Goal: Contribute content

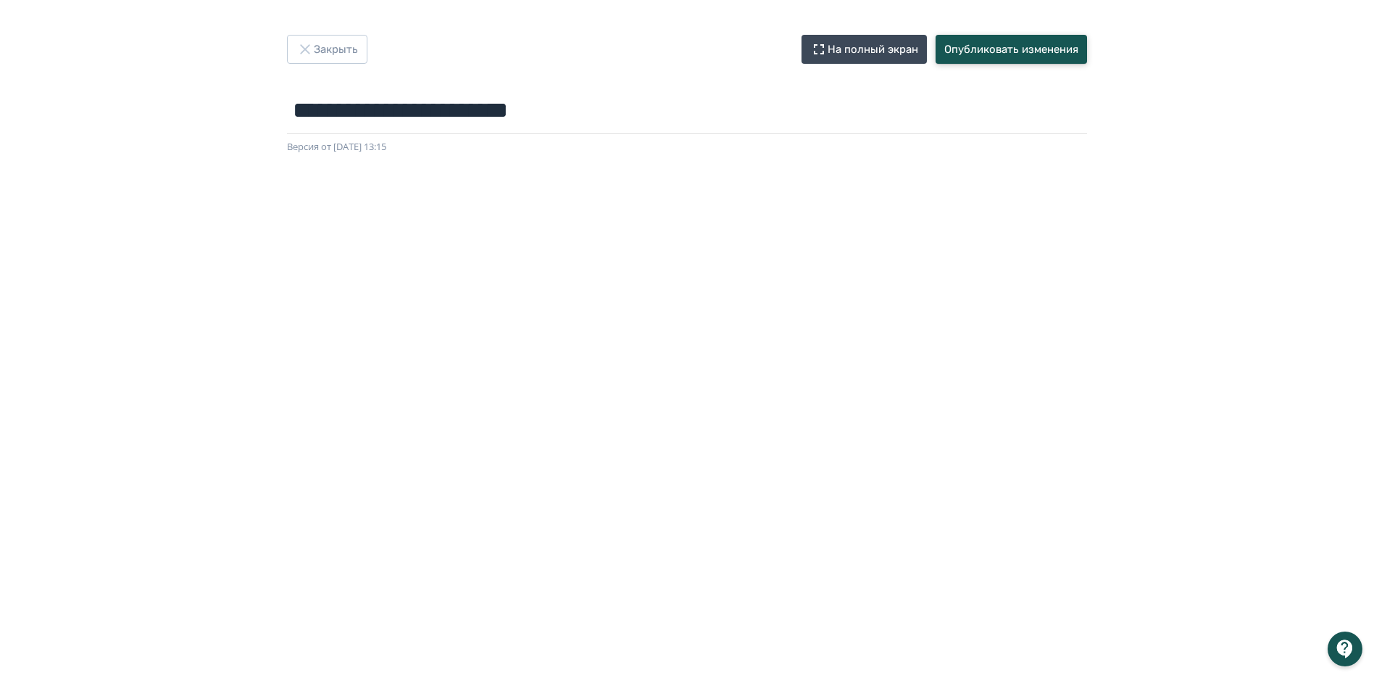
click at [1020, 51] on button "Опубликовать изменения" at bounding box center [1011, 49] width 151 height 29
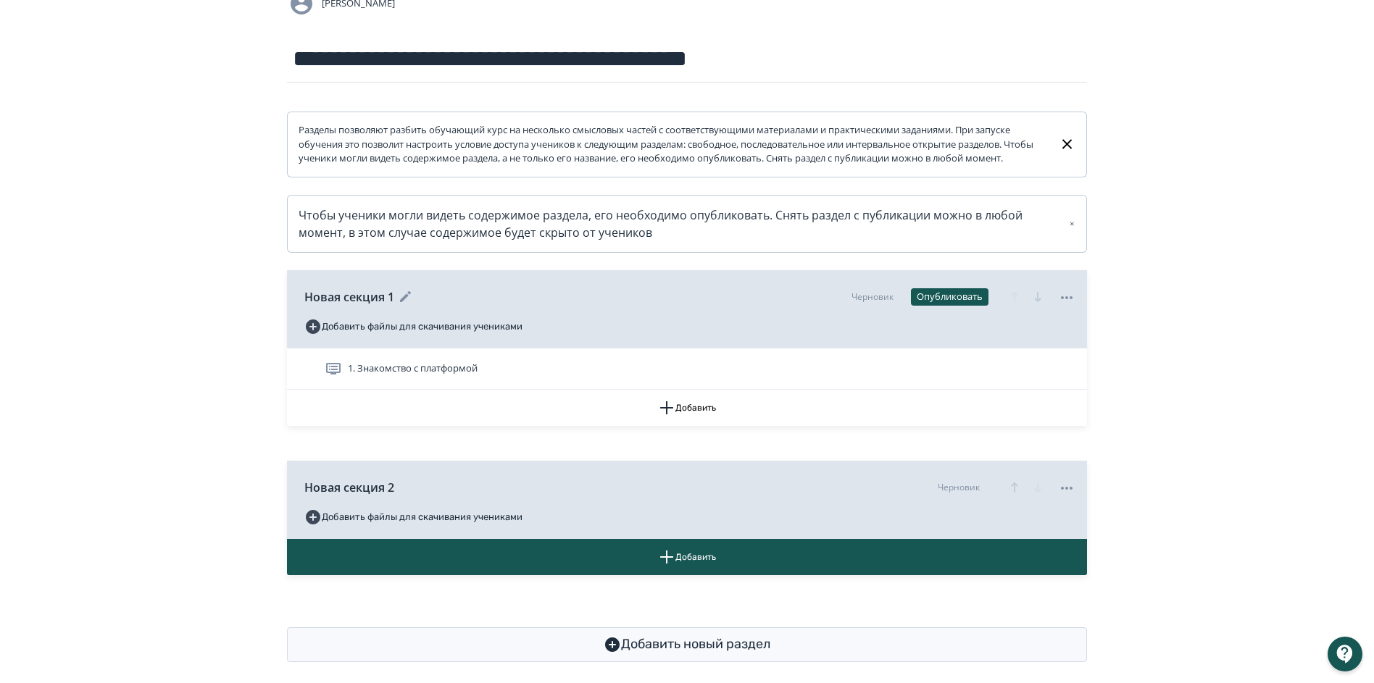
scroll to position [145, 0]
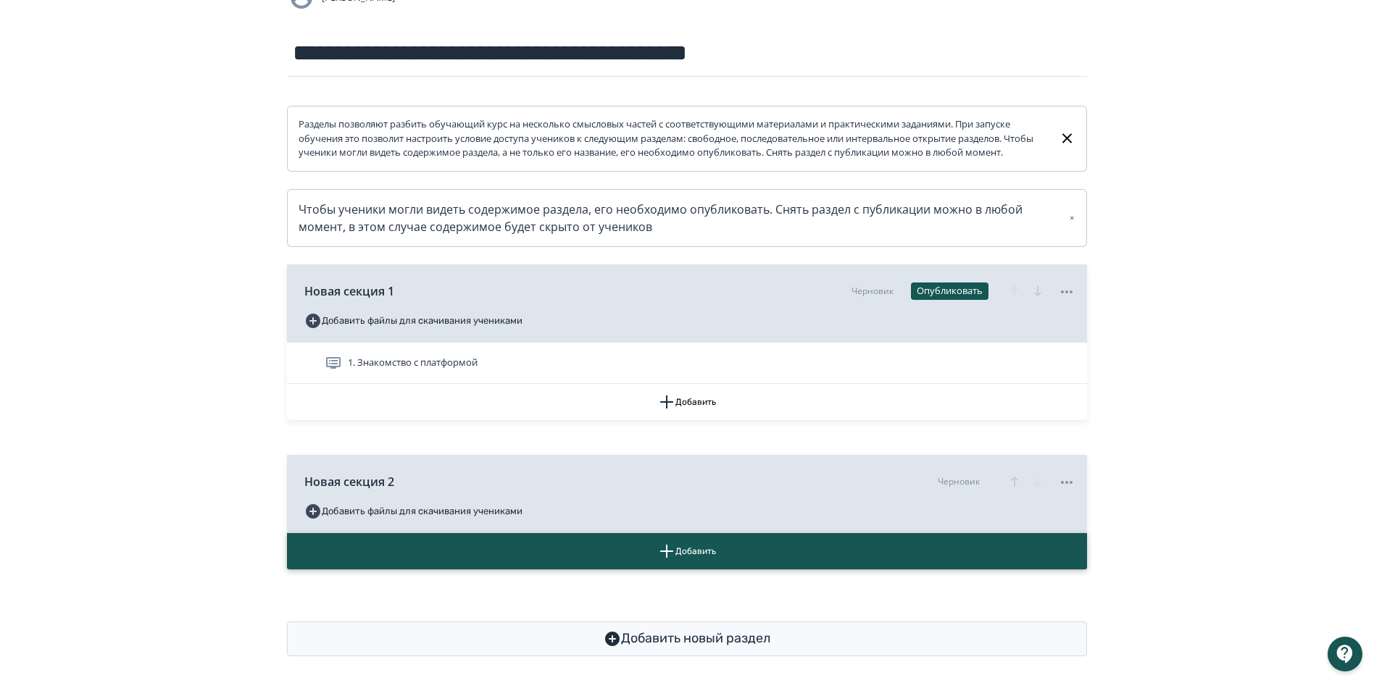
click at [581, 557] on button "Добавить" at bounding box center [687, 551] width 800 height 36
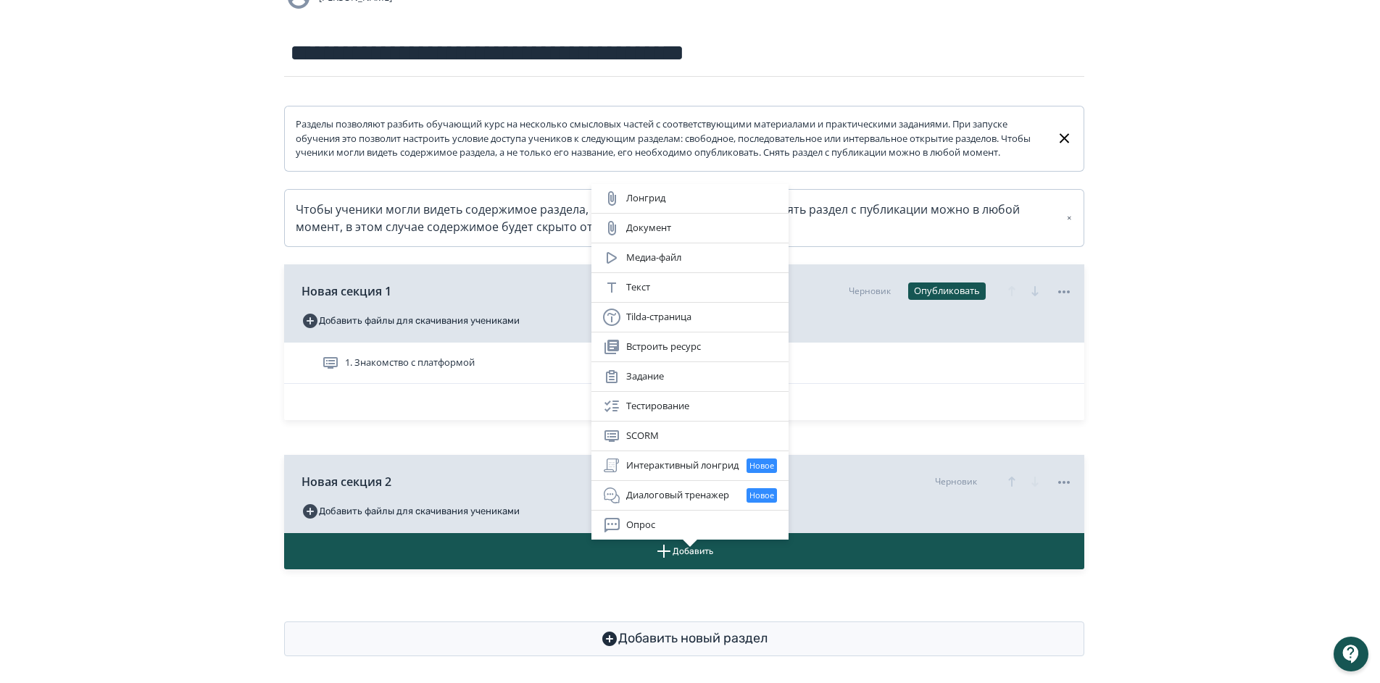
click at [479, 429] on div "Лонгрид Документ Медиа-файл Текст Tilda-страница Встроить ресурс Задание Тестир…" at bounding box center [690, 341] width 1380 height 683
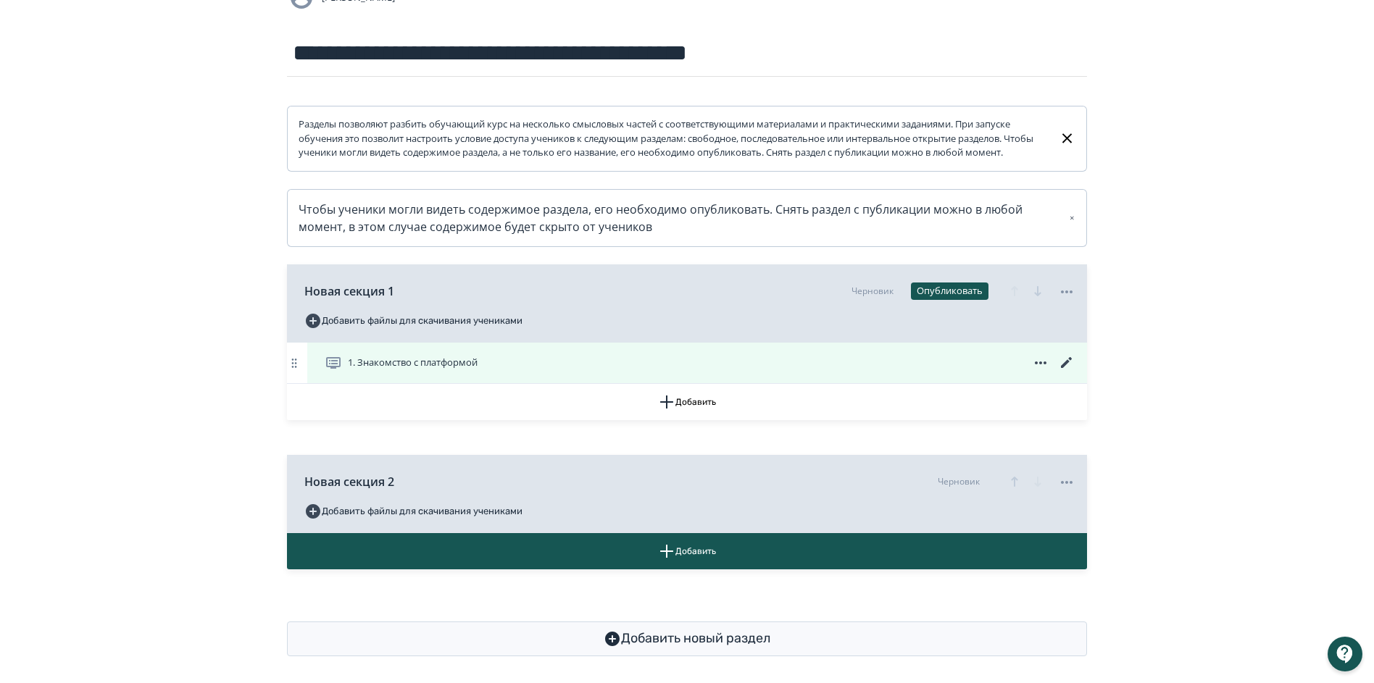
click at [1062, 372] on icon at bounding box center [1066, 362] width 17 height 17
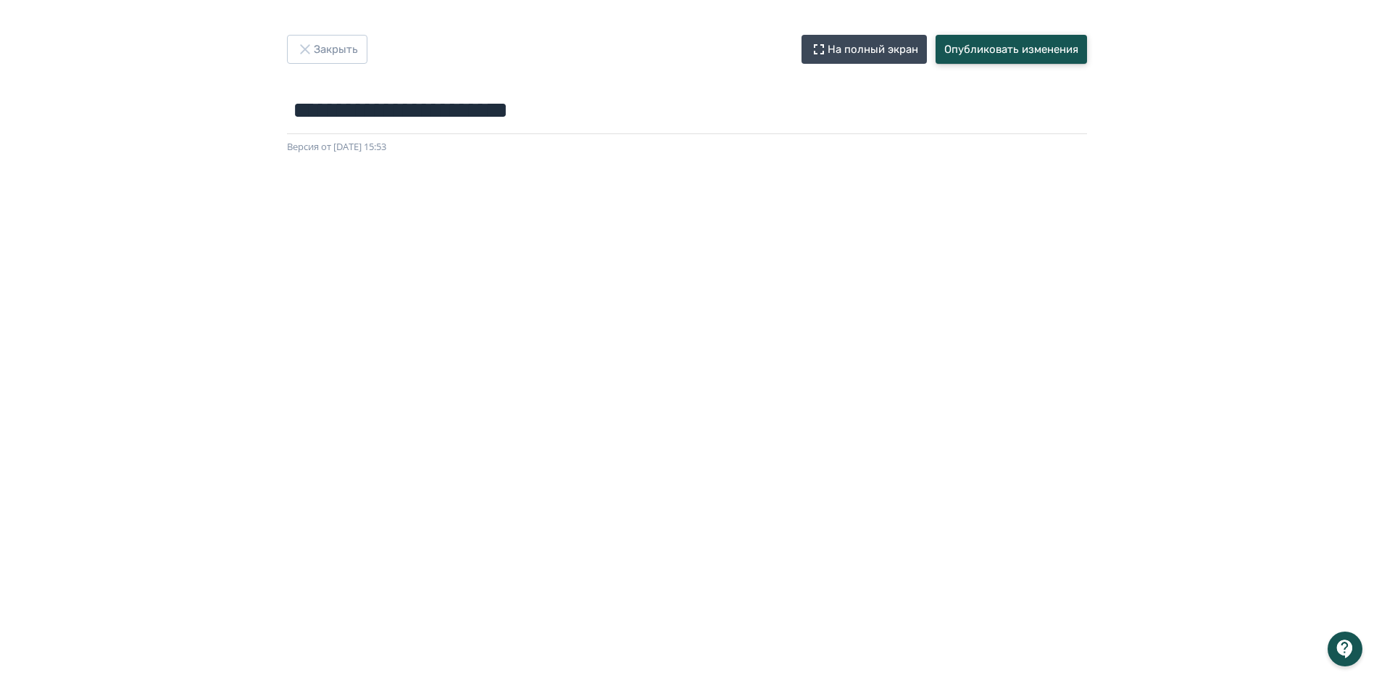
click at [987, 58] on button "Опубликовать изменения" at bounding box center [1011, 49] width 151 height 29
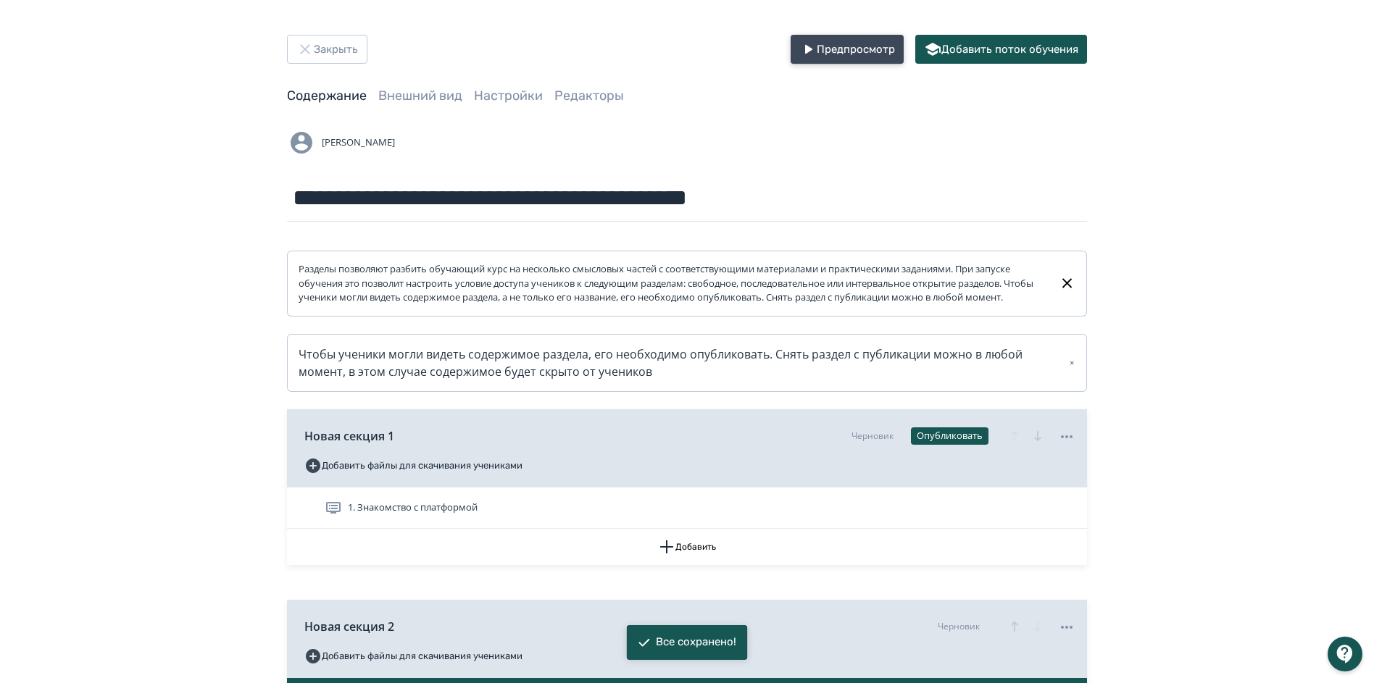
click at [847, 45] on button "Предпросмотр" at bounding box center [847, 49] width 113 height 29
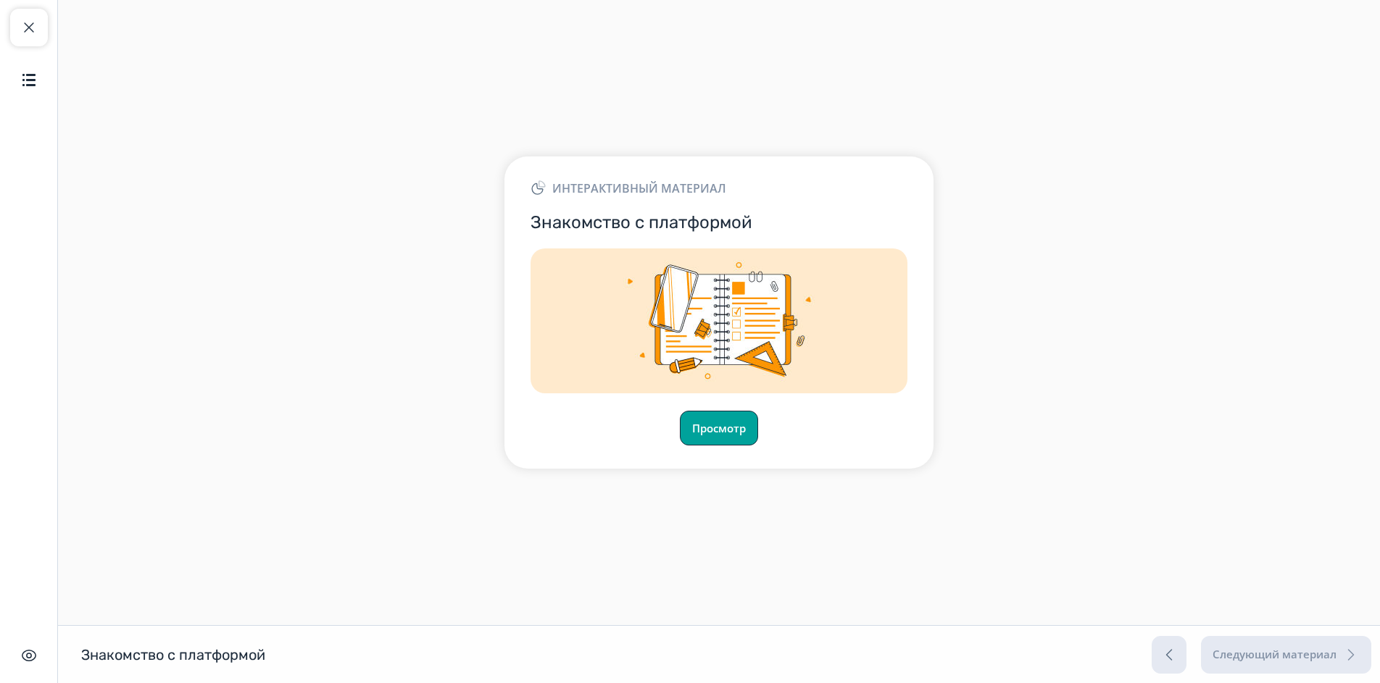
click at [717, 440] on button "Просмотр" at bounding box center [719, 428] width 78 height 35
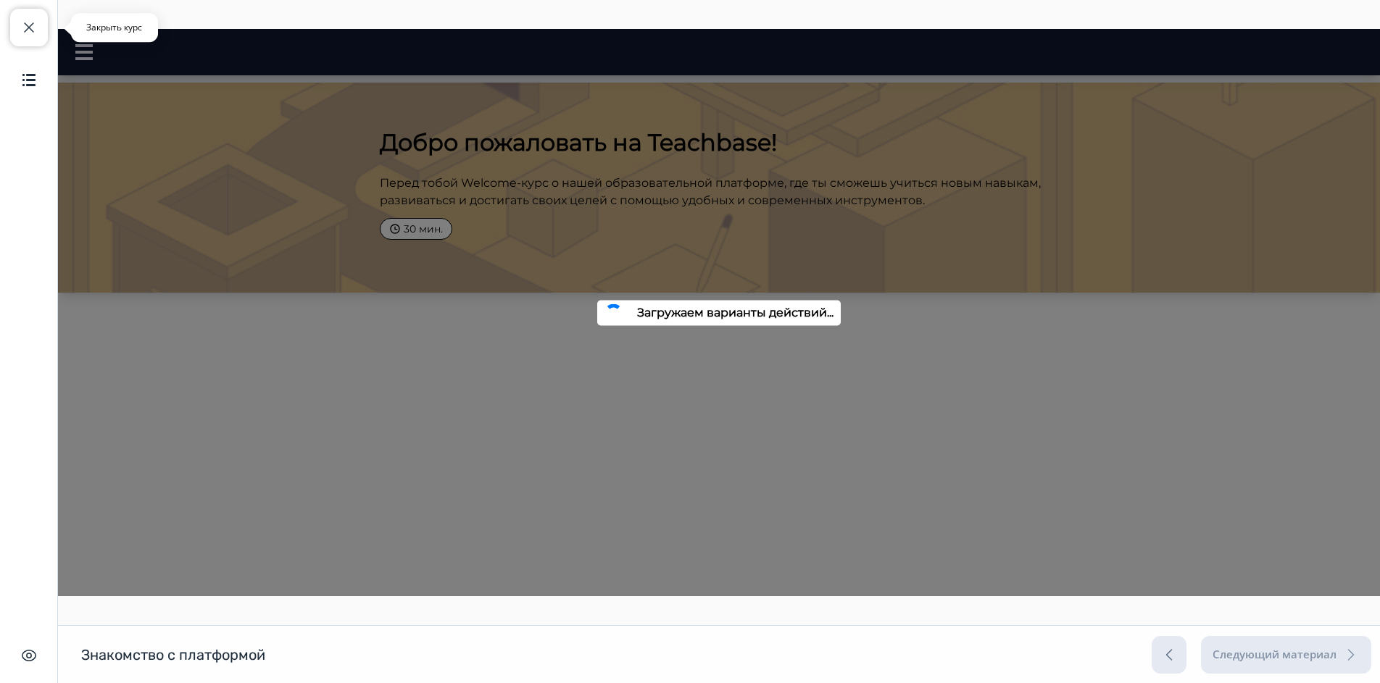
click at [22, 26] on span "button" at bounding box center [28, 27] width 17 height 17
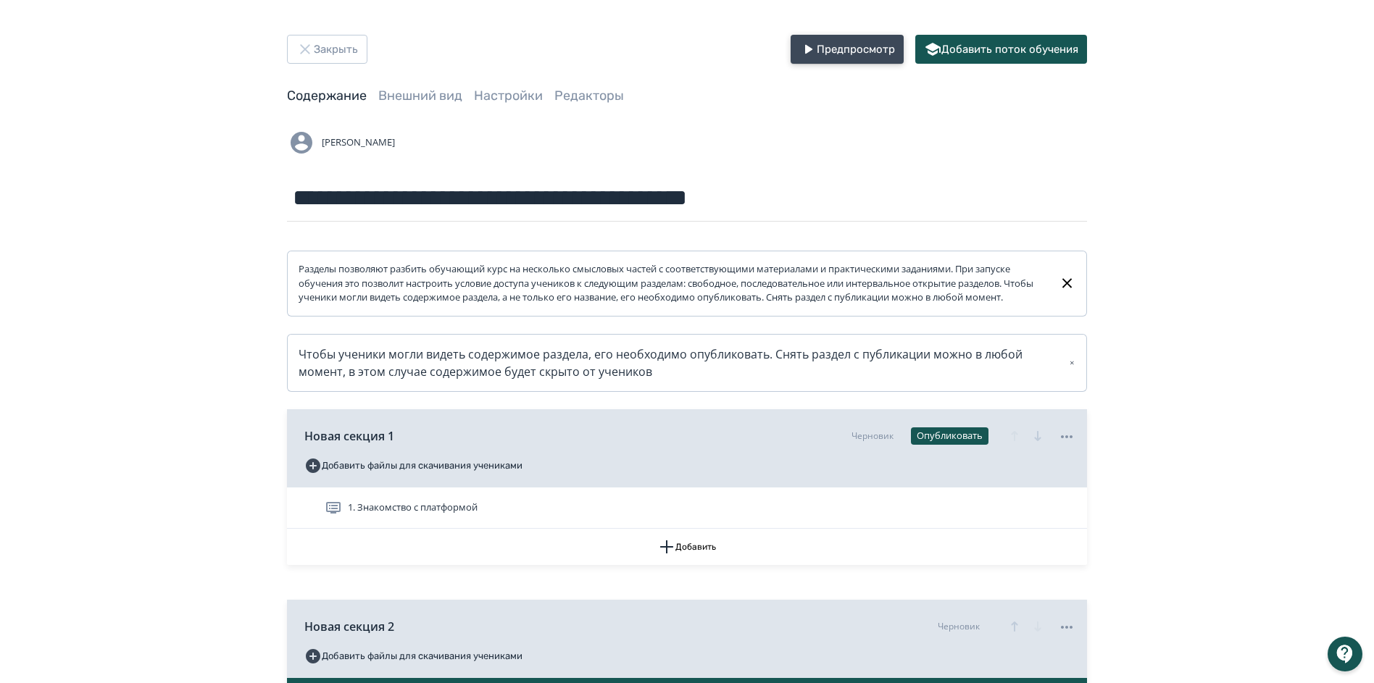
click at [858, 51] on button "Предпросмотр" at bounding box center [847, 49] width 113 height 29
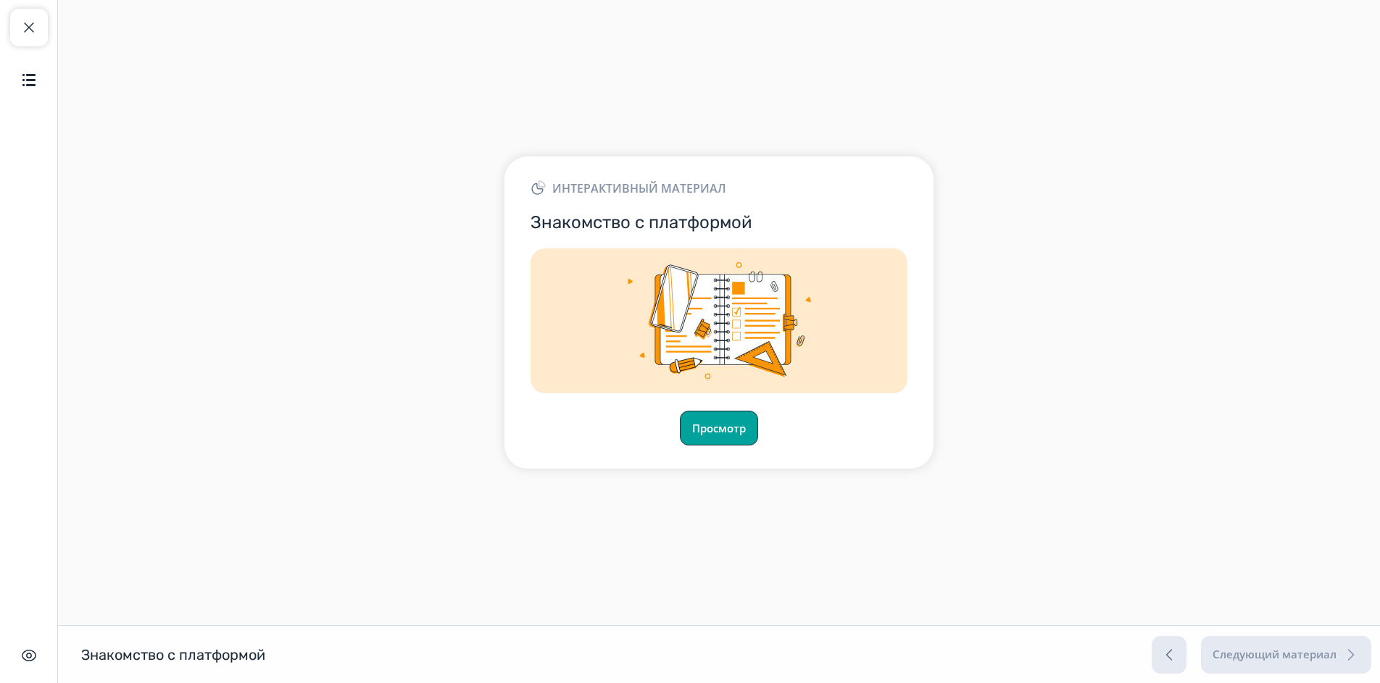
click at [731, 436] on button "Просмотр" at bounding box center [719, 428] width 78 height 35
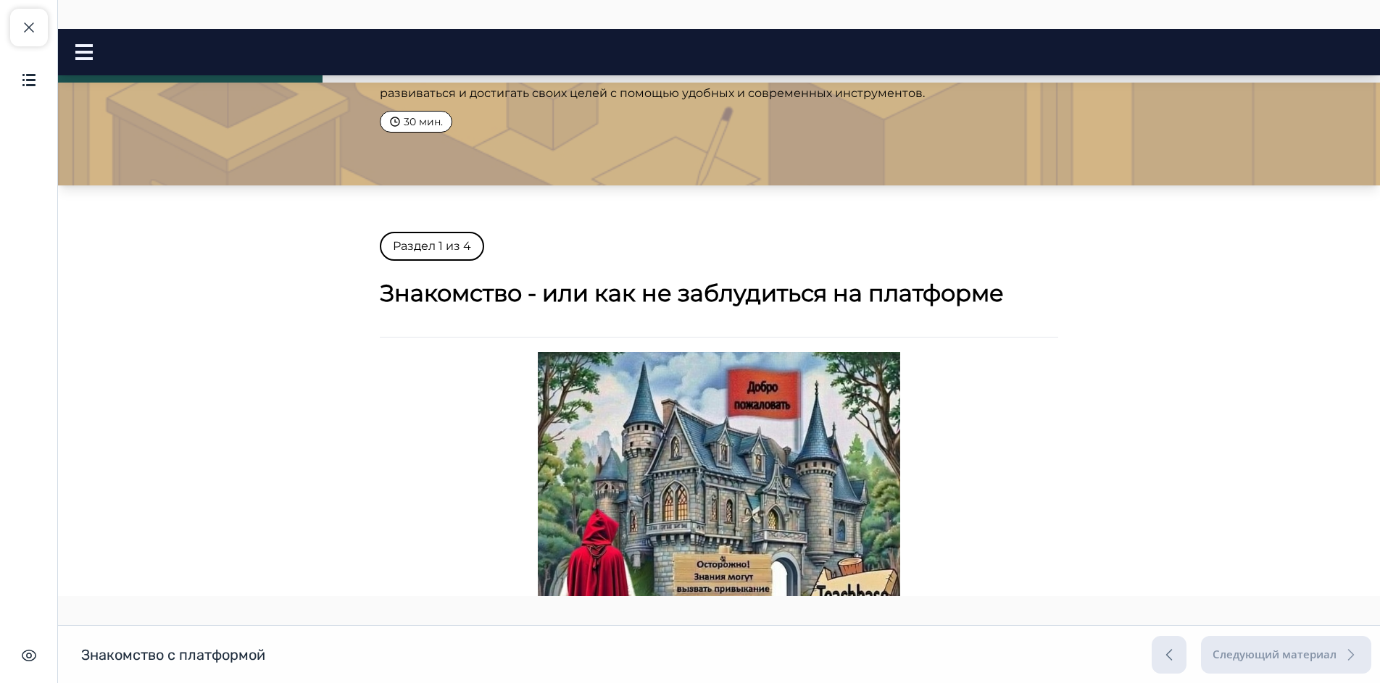
scroll to position [80, 0]
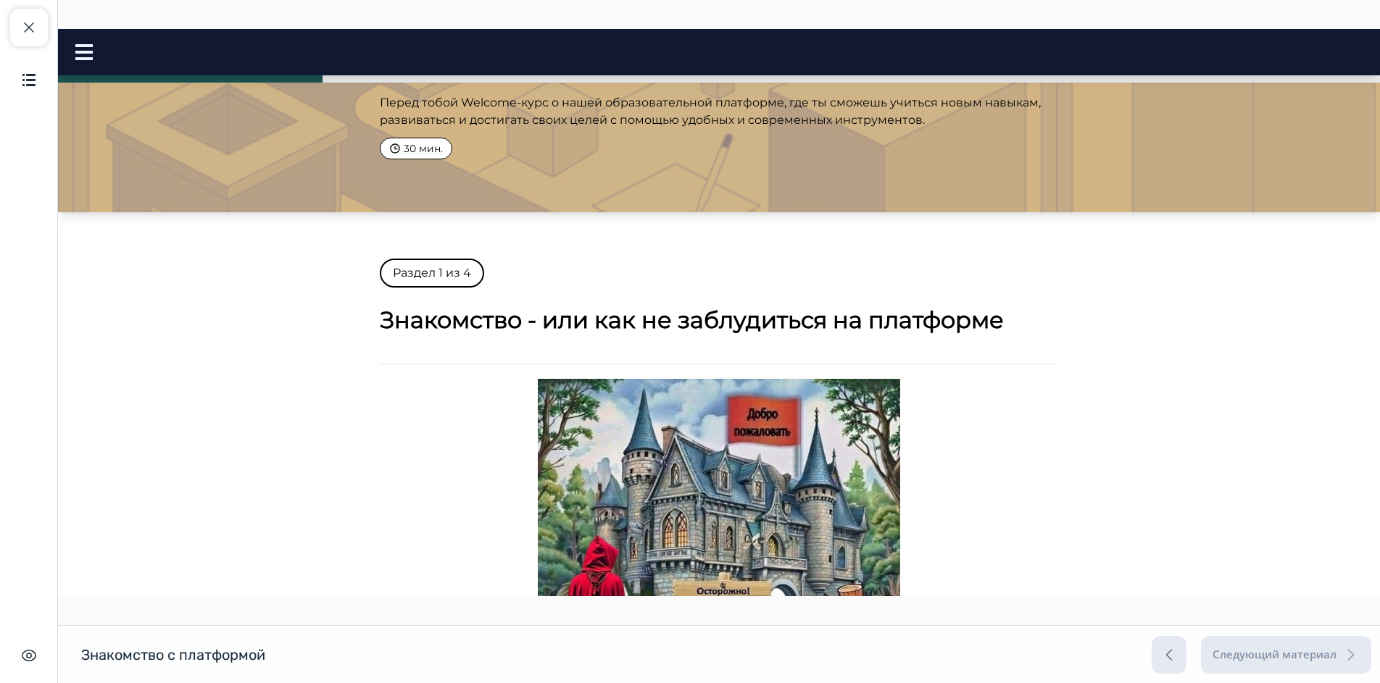
click at [457, 104] on p "Перед тобой Welcome-курс о нашей образовательной платформе, где ты сможешь учит…" at bounding box center [719, 111] width 678 height 35
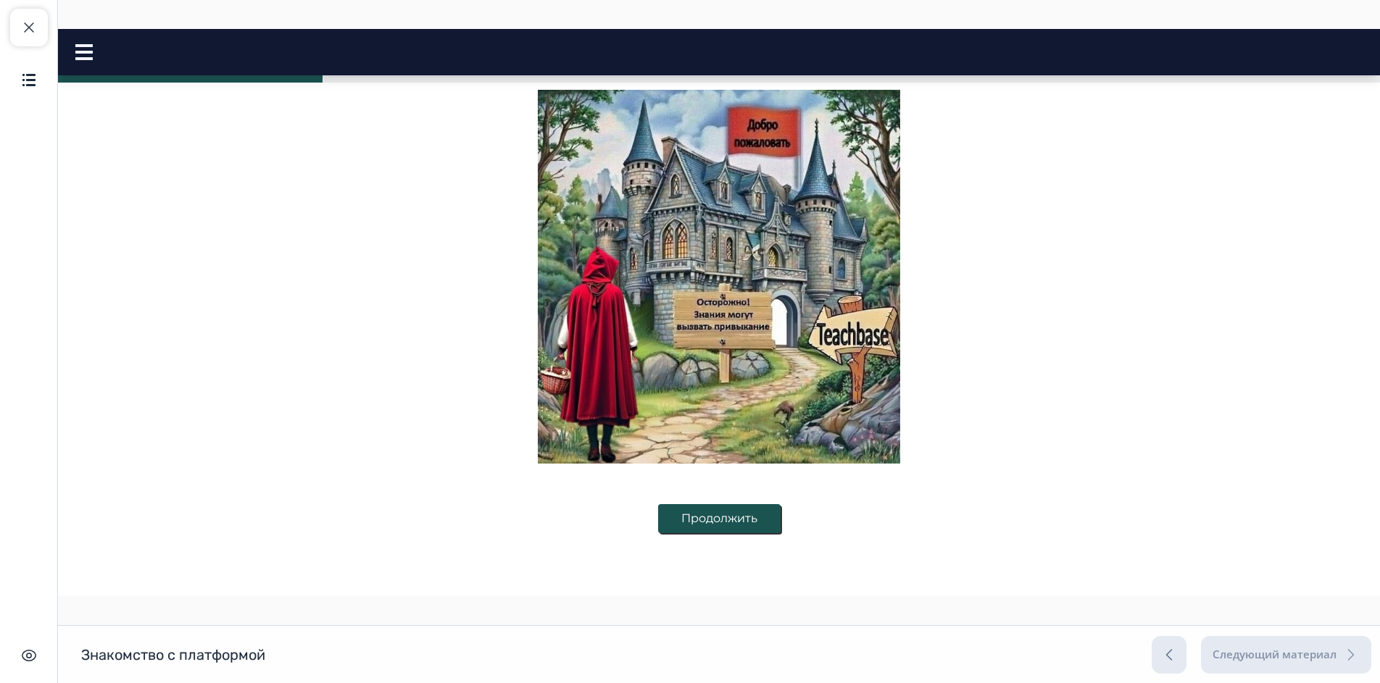
scroll to position [370, 0]
click at [717, 515] on button "Продолжить" at bounding box center [719, 518] width 122 height 29
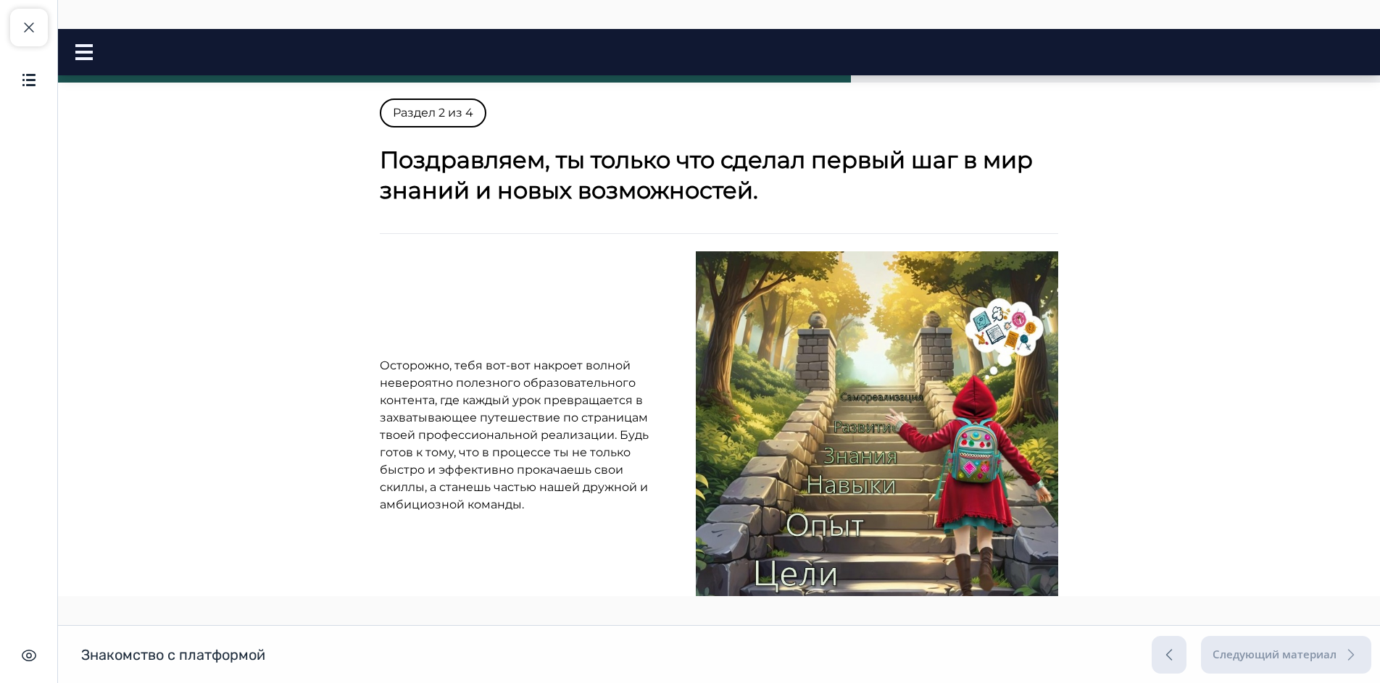
click at [460, 385] on span "Осторожно, тебя вот-вот накроет волной невероятно полезного образовательного ко…" at bounding box center [508, 383] width 256 height 49
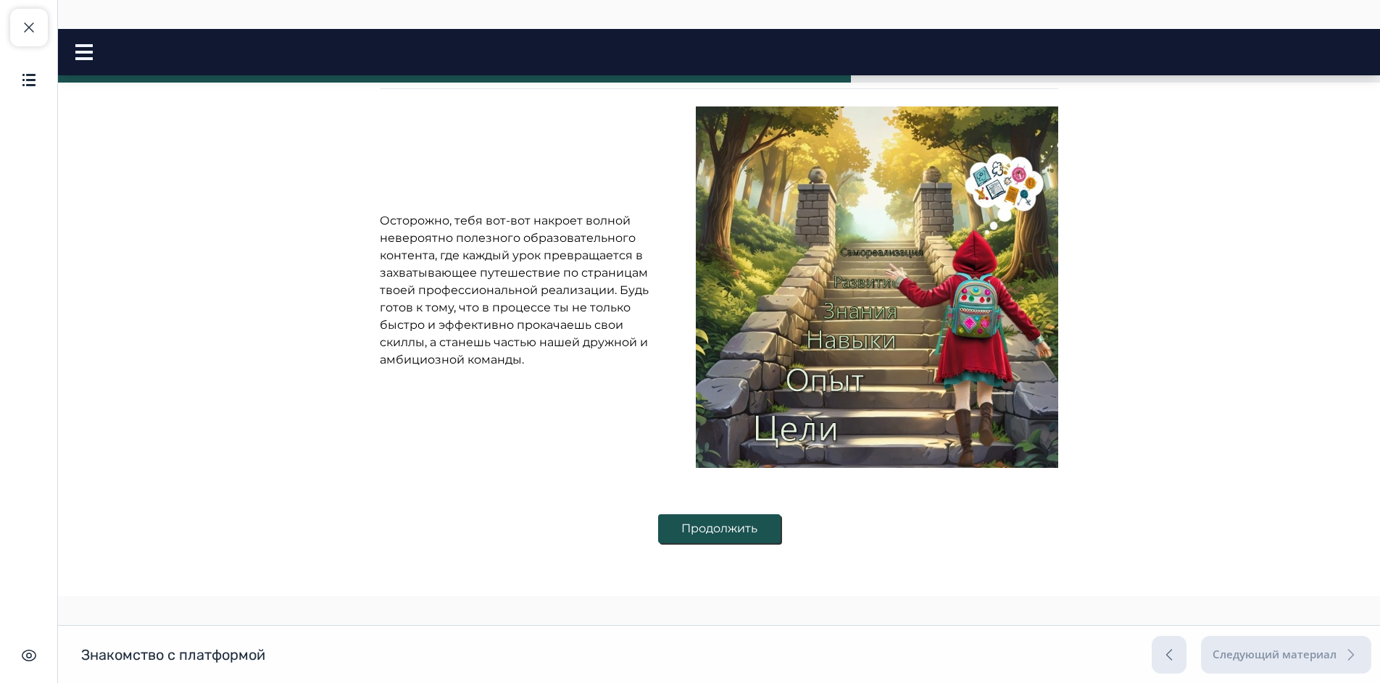
scroll to position [156, 0]
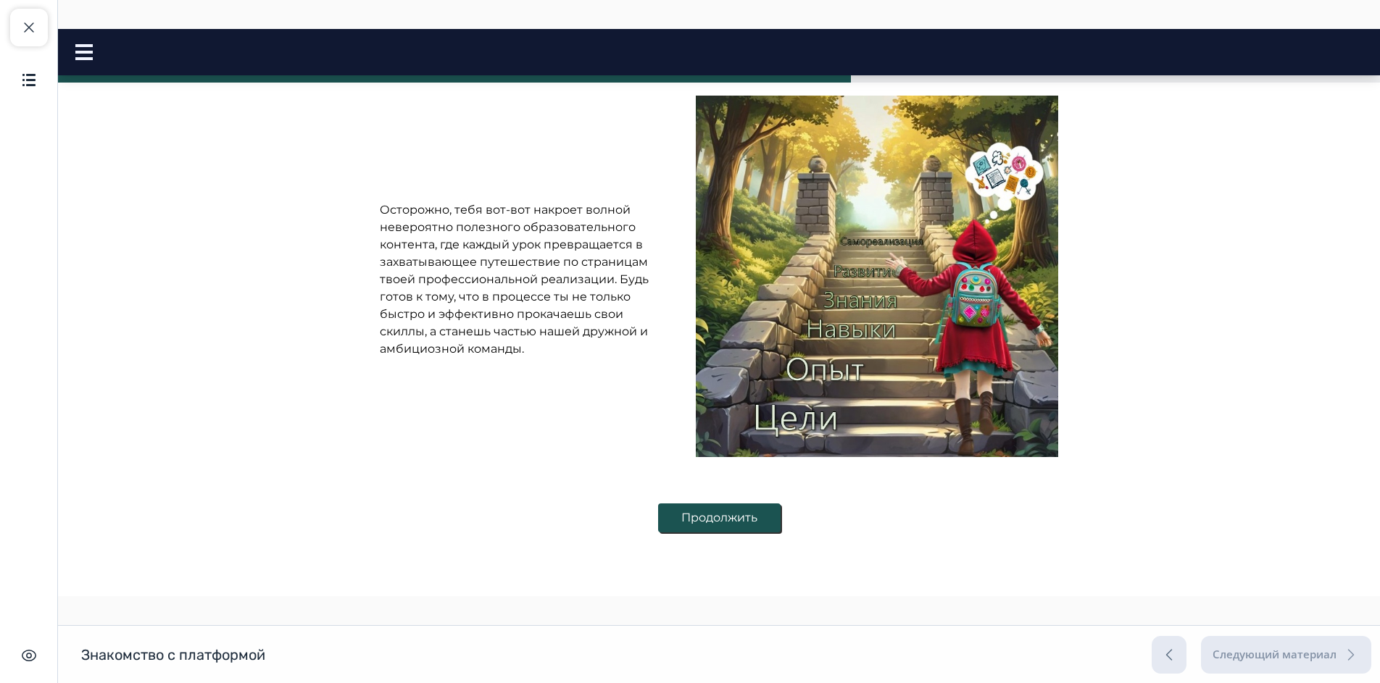
click at [676, 519] on button "Продолжить" at bounding box center [719, 518] width 122 height 29
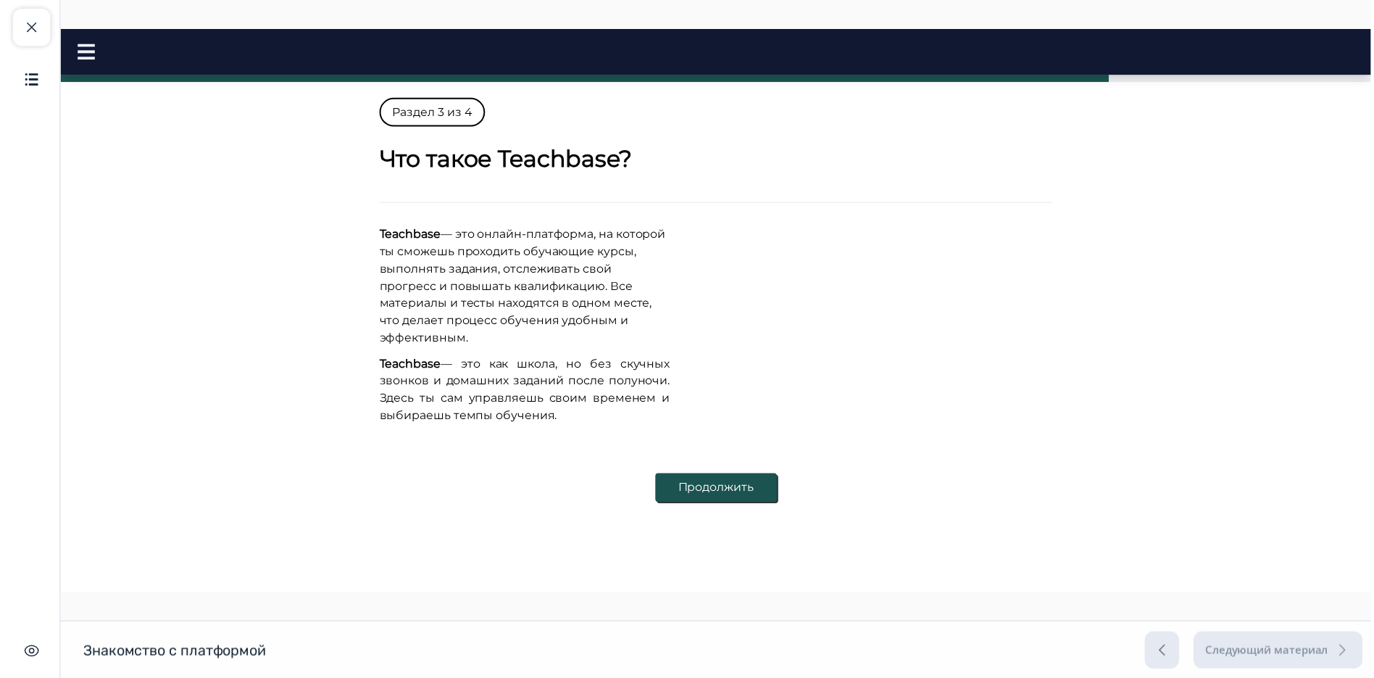
scroll to position [0, 0]
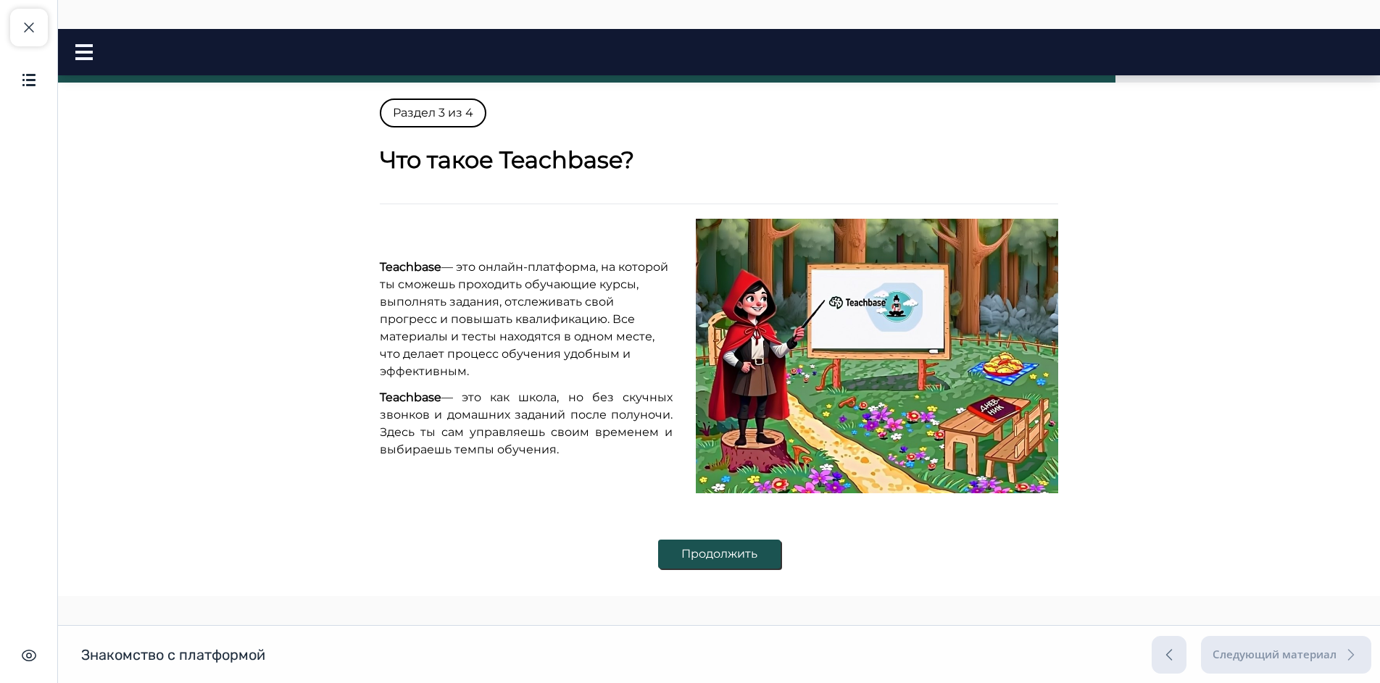
click at [712, 559] on button "Продолжить" at bounding box center [719, 554] width 122 height 29
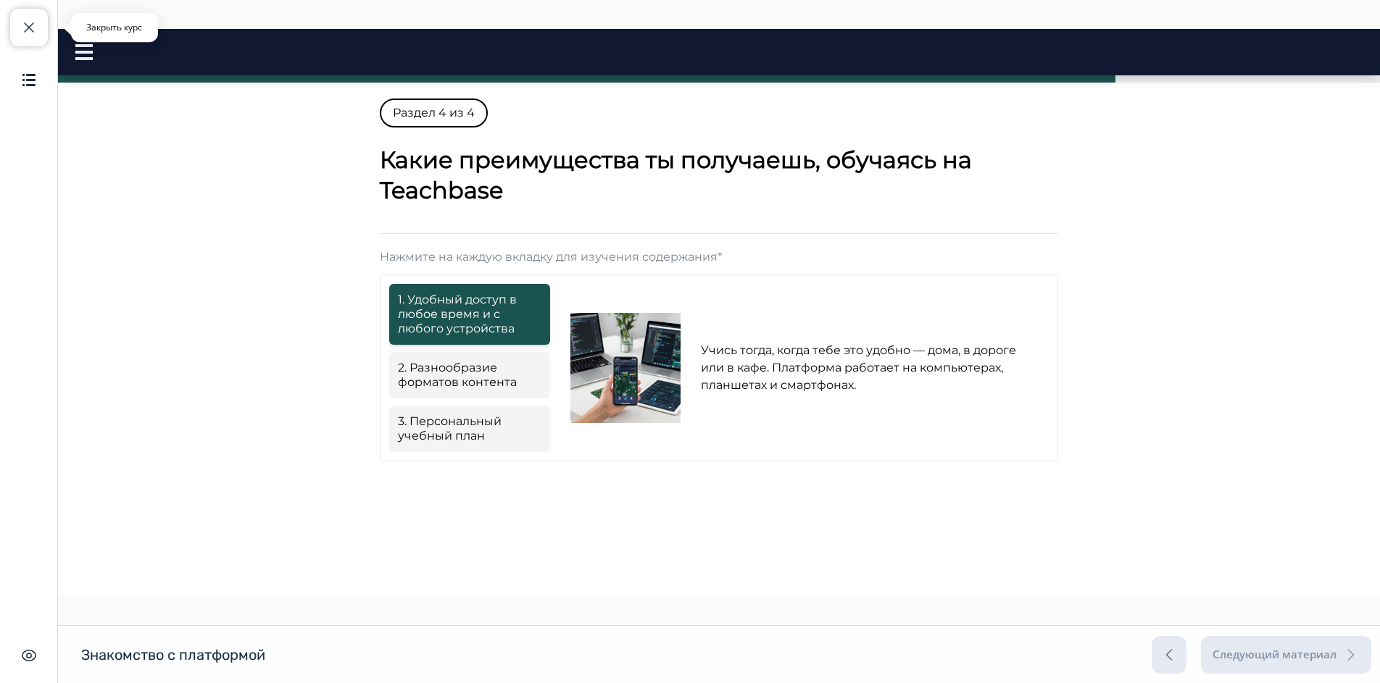
click at [17, 34] on button "Закрыть курс" at bounding box center [29, 28] width 38 height 38
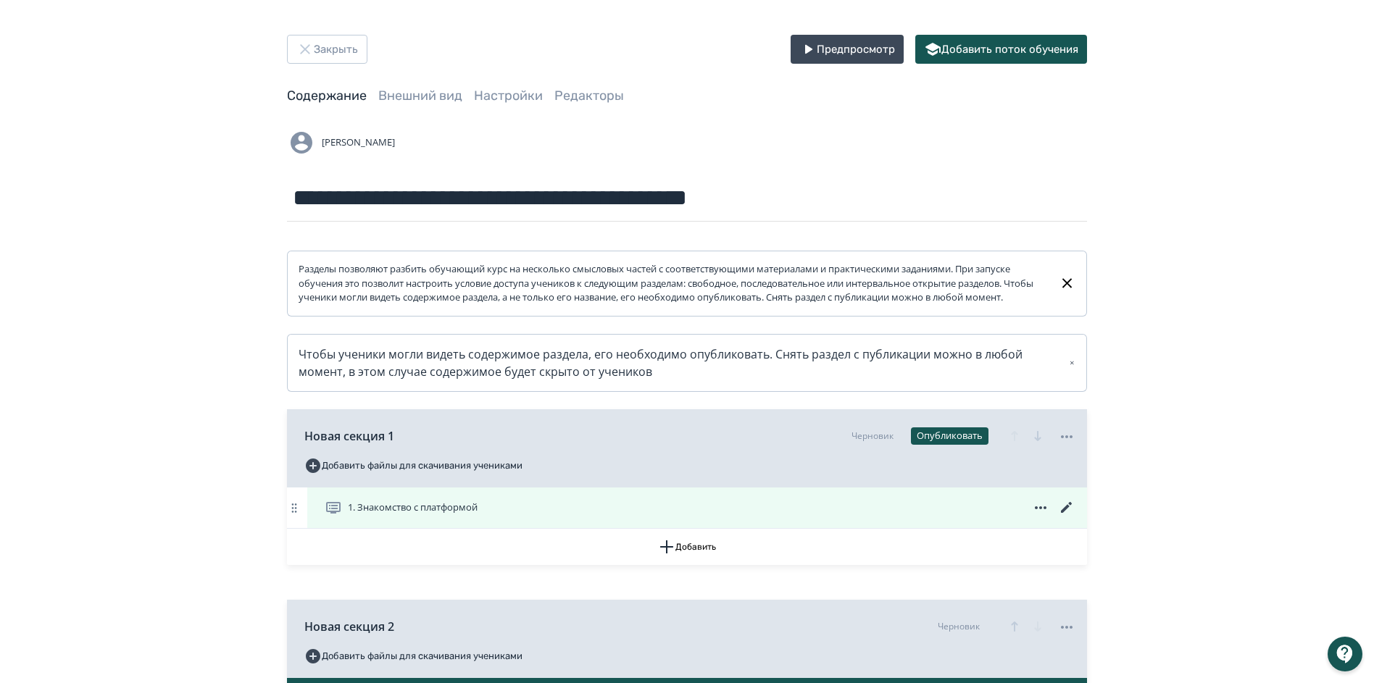
click at [1067, 513] on icon at bounding box center [1066, 507] width 11 height 11
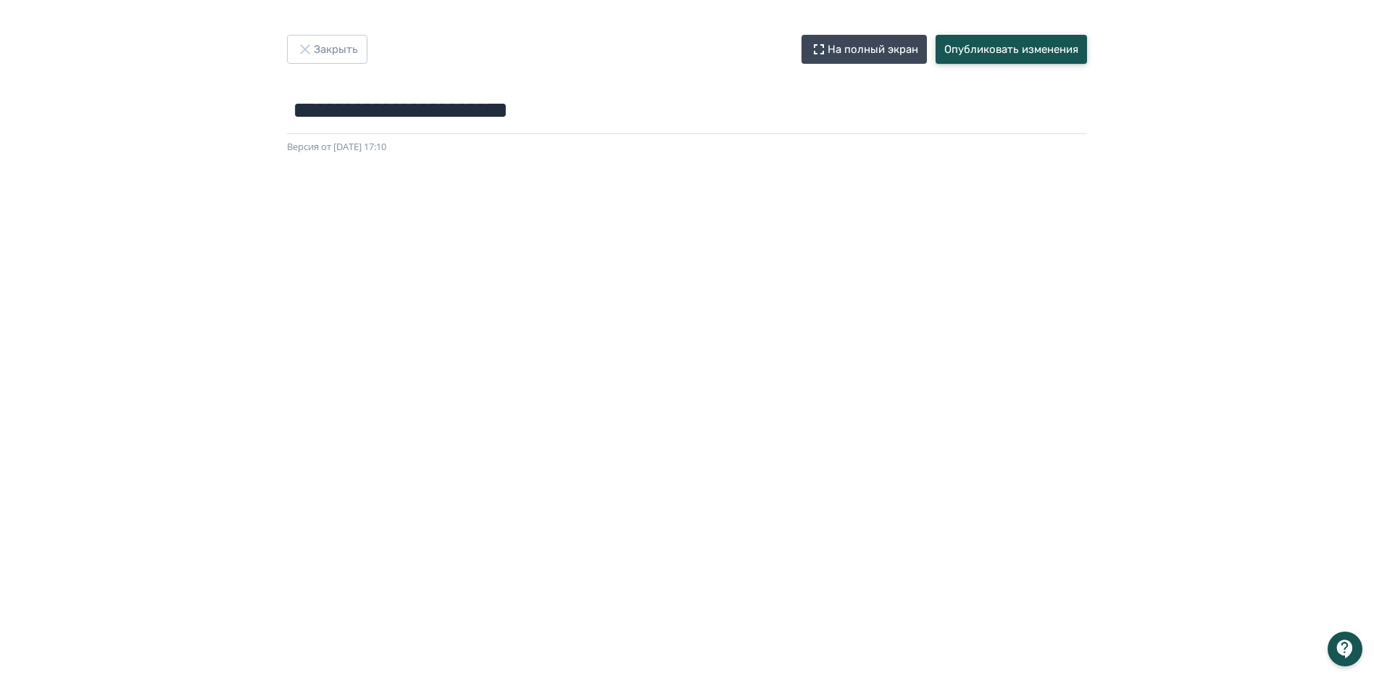
click at [968, 46] on button "Опубликовать изменения" at bounding box center [1011, 49] width 151 height 29
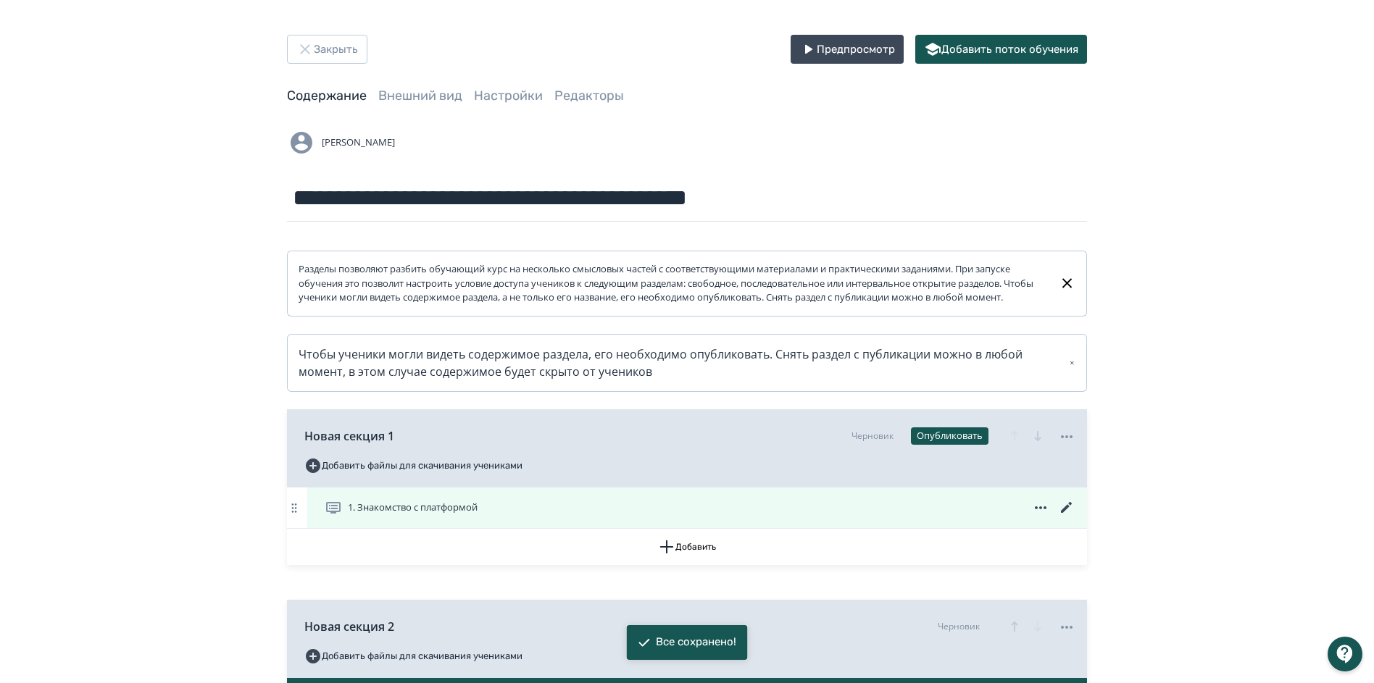
click at [1067, 517] on icon at bounding box center [1066, 507] width 17 height 17
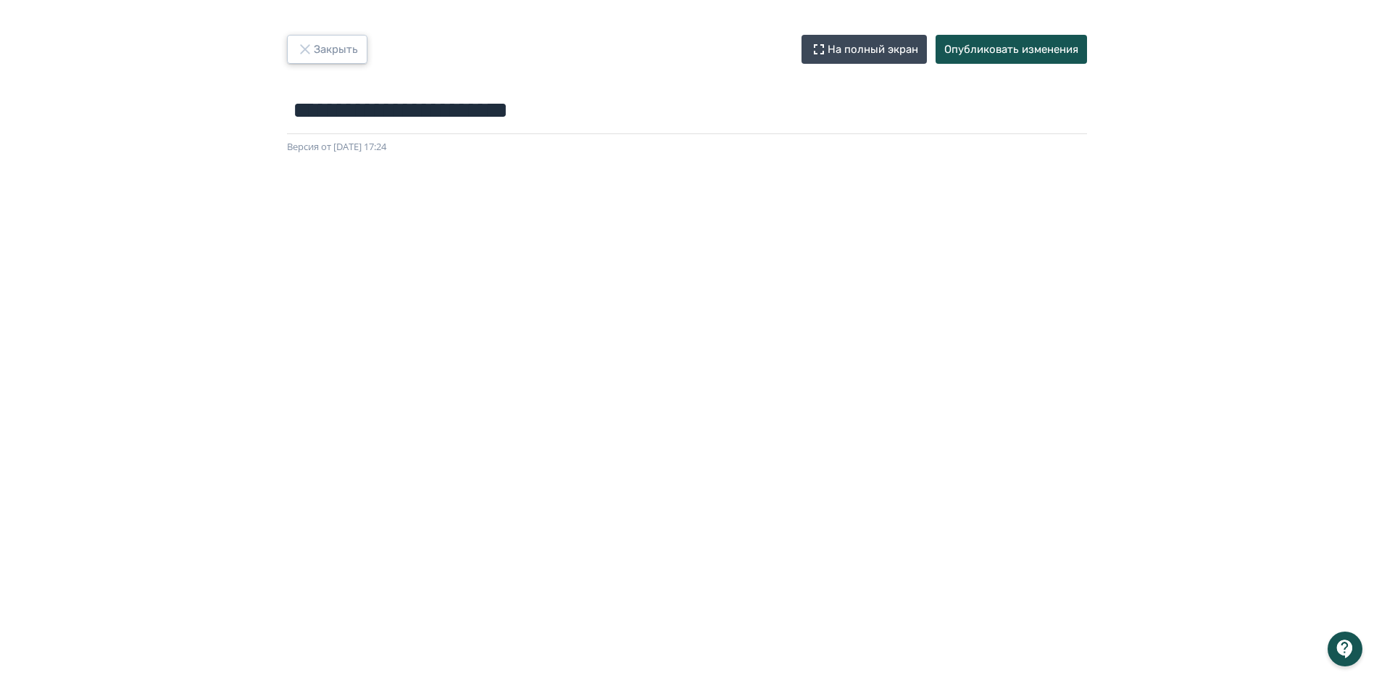
click at [312, 46] on icon "button" at bounding box center [304, 49] width 17 height 17
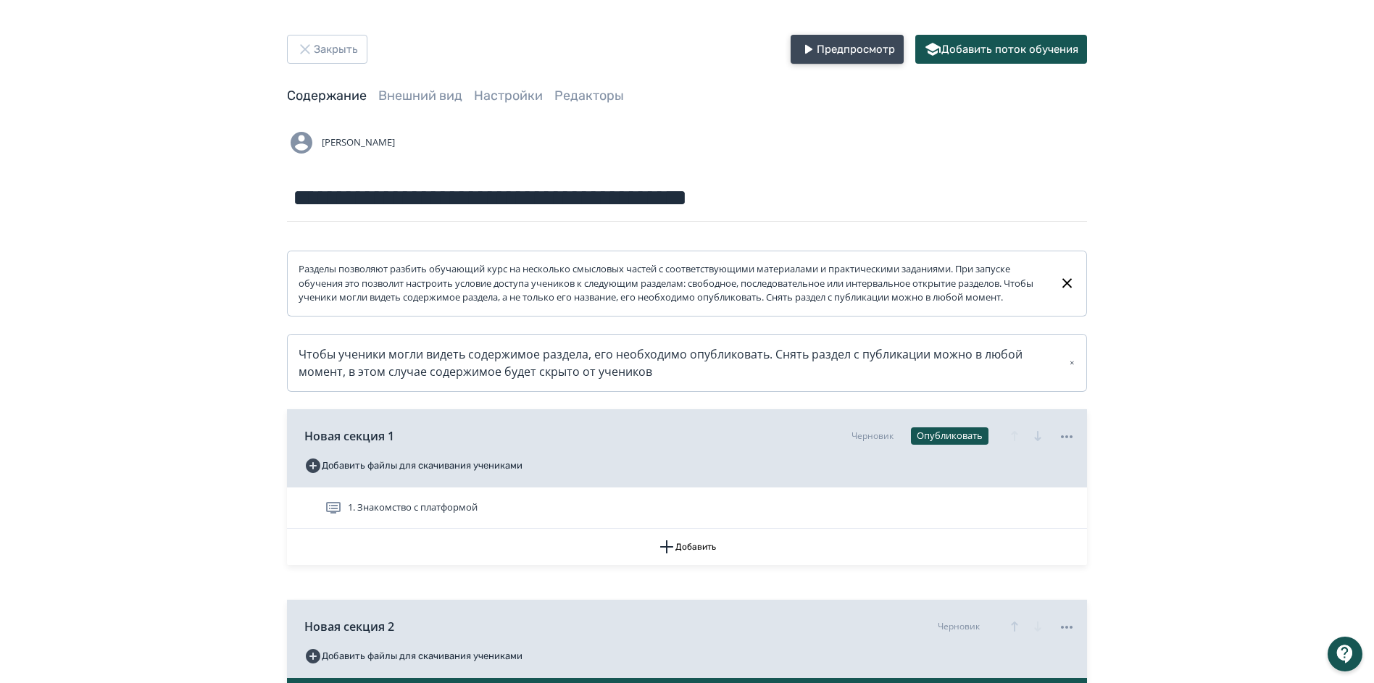
click at [855, 51] on button "Предпросмотр" at bounding box center [847, 49] width 113 height 29
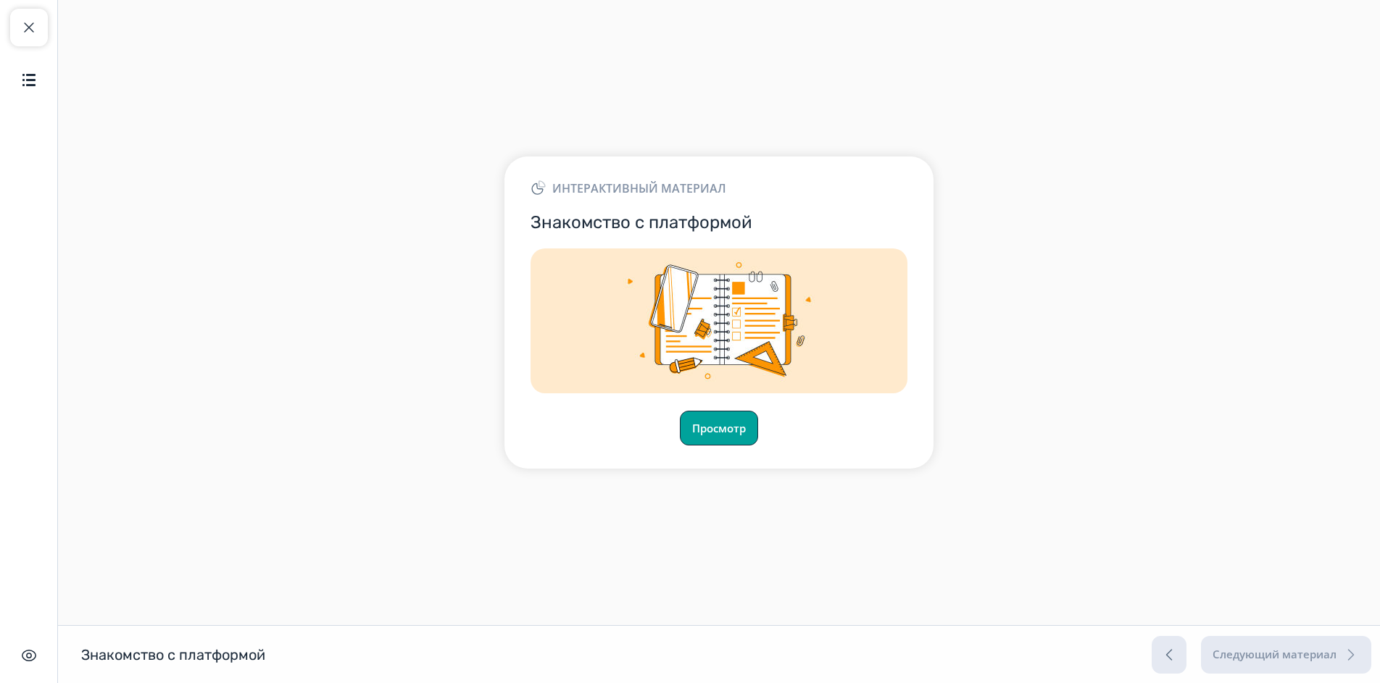
click at [739, 435] on button "Просмотр" at bounding box center [719, 428] width 78 height 35
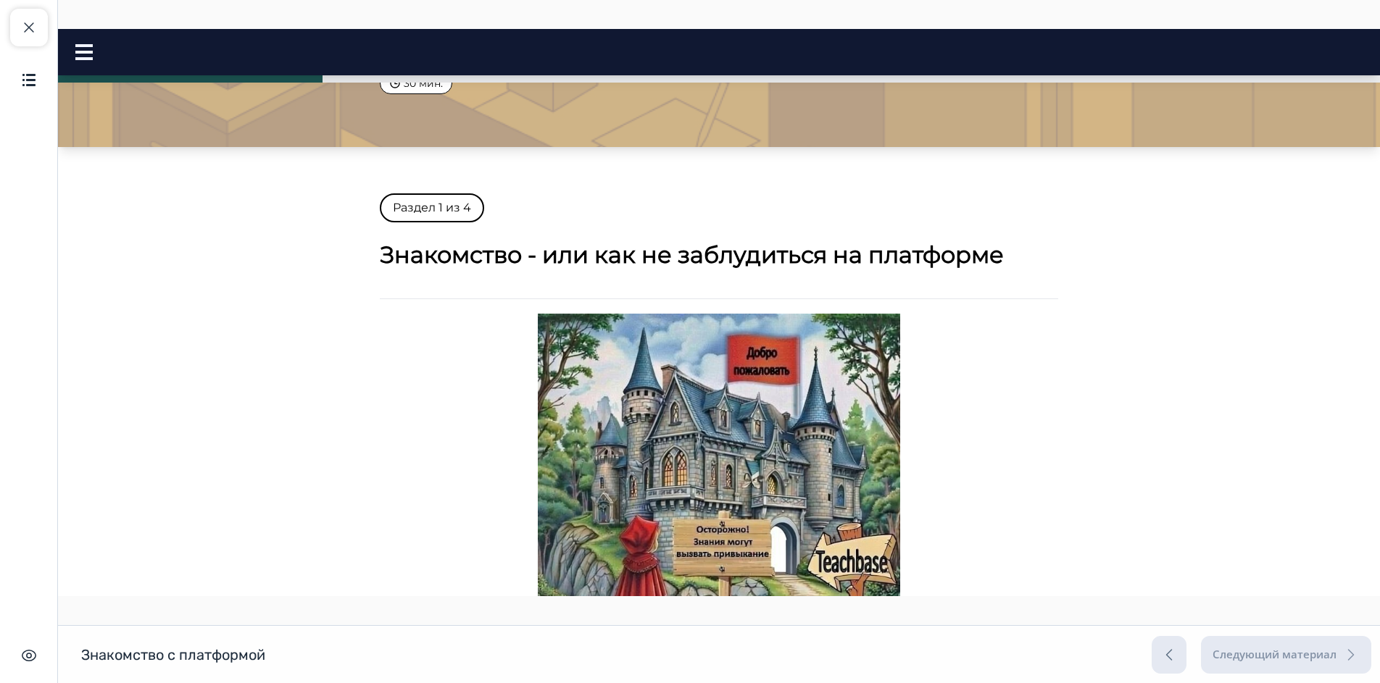
scroll to position [362, 0]
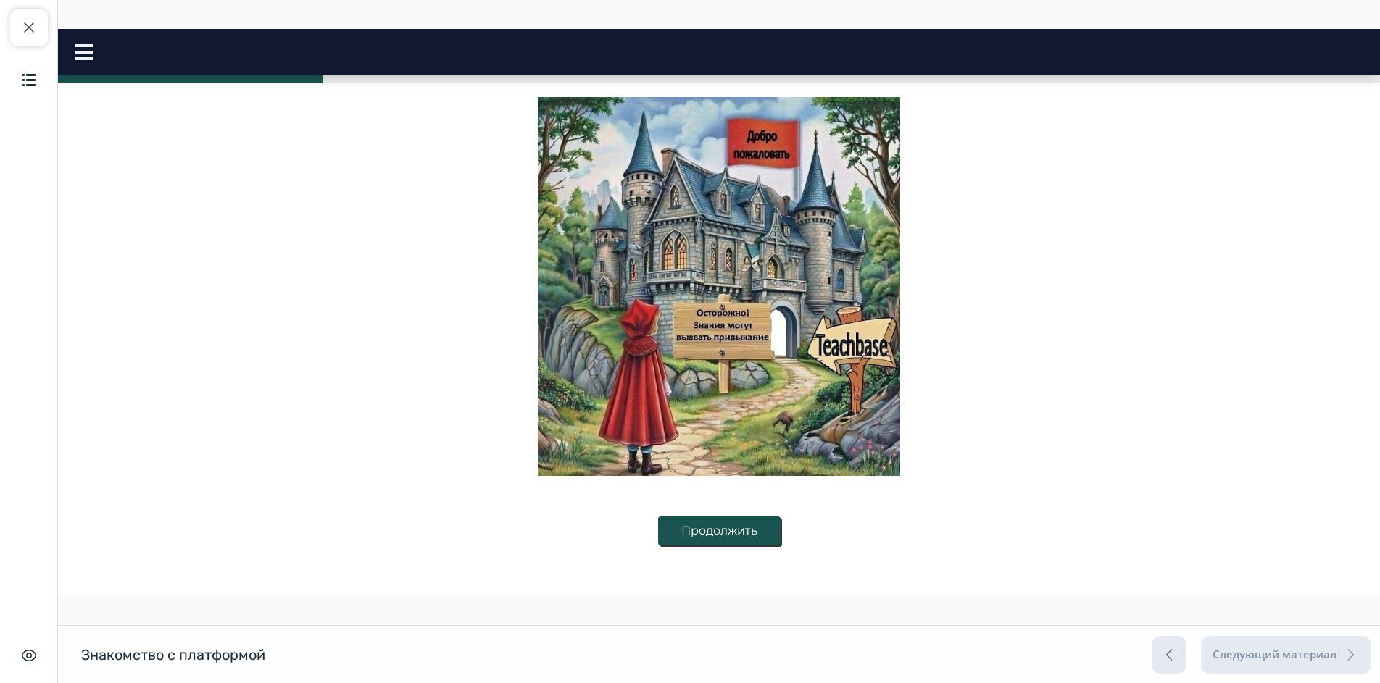
click at [721, 528] on button "Продолжить" at bounding box center [719, 531] width 122 height 29
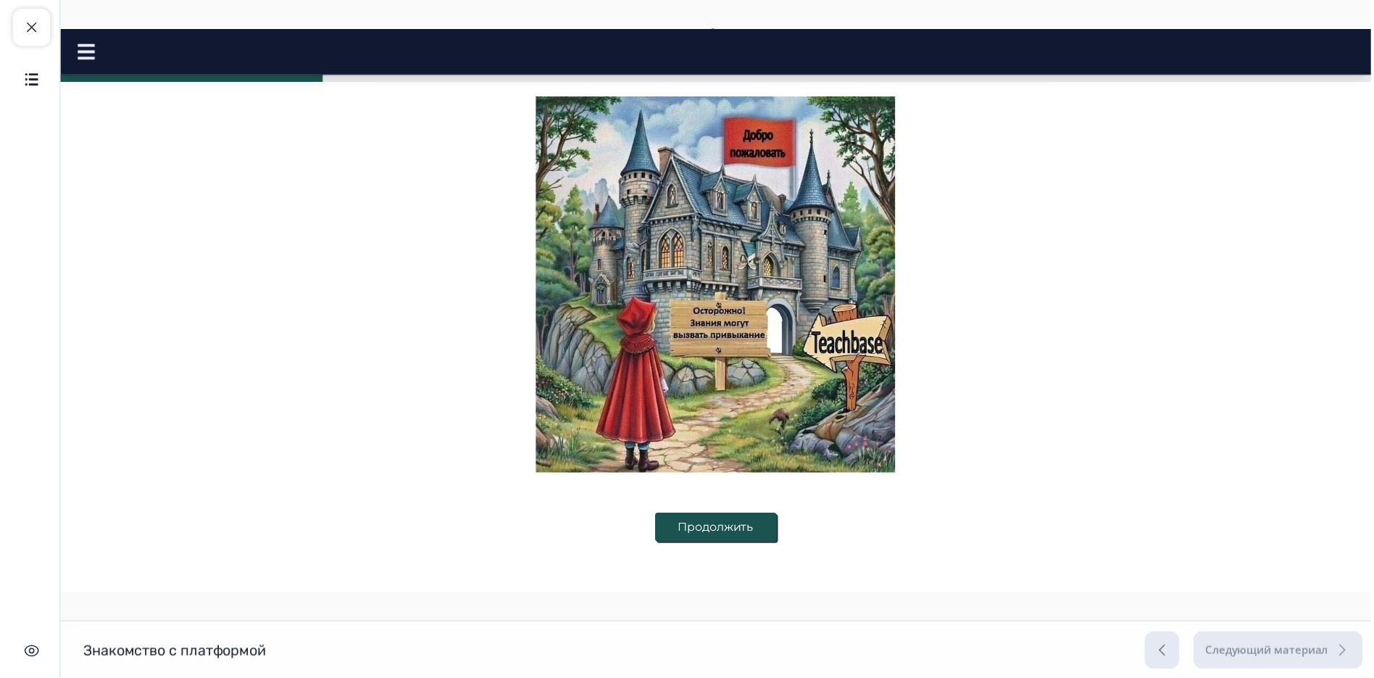
scroll to position [0, 0]
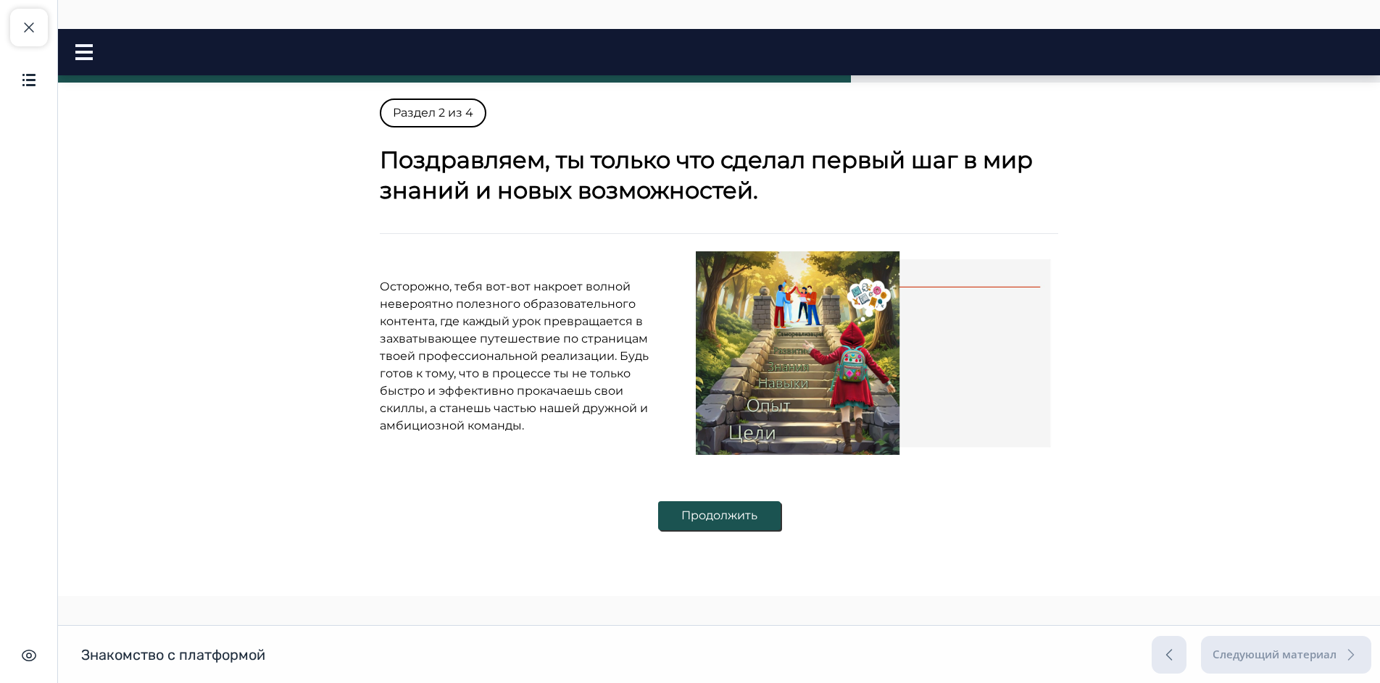
click at [707, 524] on button "Продолжить" at bounding box center [719, 515] width 122 height 29
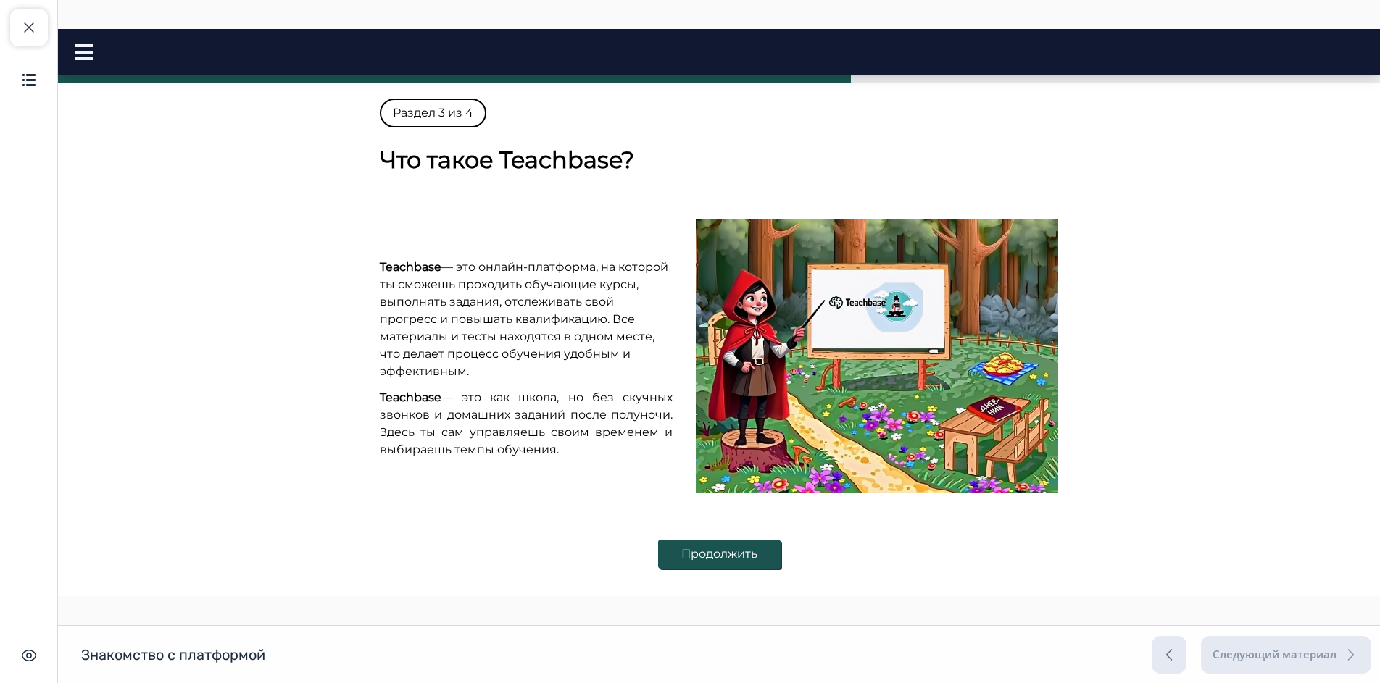
click at [712, 549] on button "Продолжить" at bounding box center [719, 554] width 122 height 29
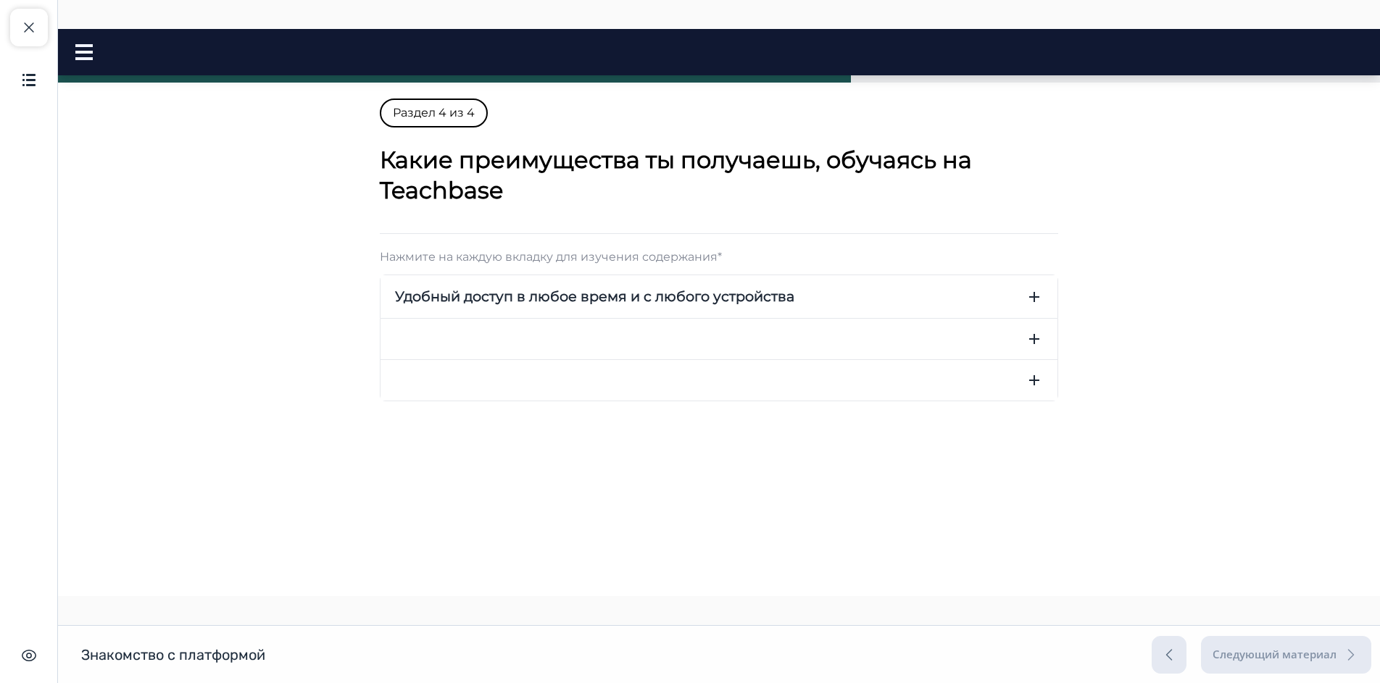
click at [1025, 298] on button "Удобный доступ в любое время и с любого устройства" at bounding box center [718, 296] width 677 height 43
click at [1025, 300] on icon "button" at bounding box center [1033, 296] width 17 height 17
click at [1036, 338] on icon "button" at bounding box center [1033, 338] width 17 height 17
click at [1032, 340] on icon "button" at bounding box center [1034, 338] width 10 height 1
click at [1033, 301] on icon "button" at bounding box center [1033, 296] width 17 height 17
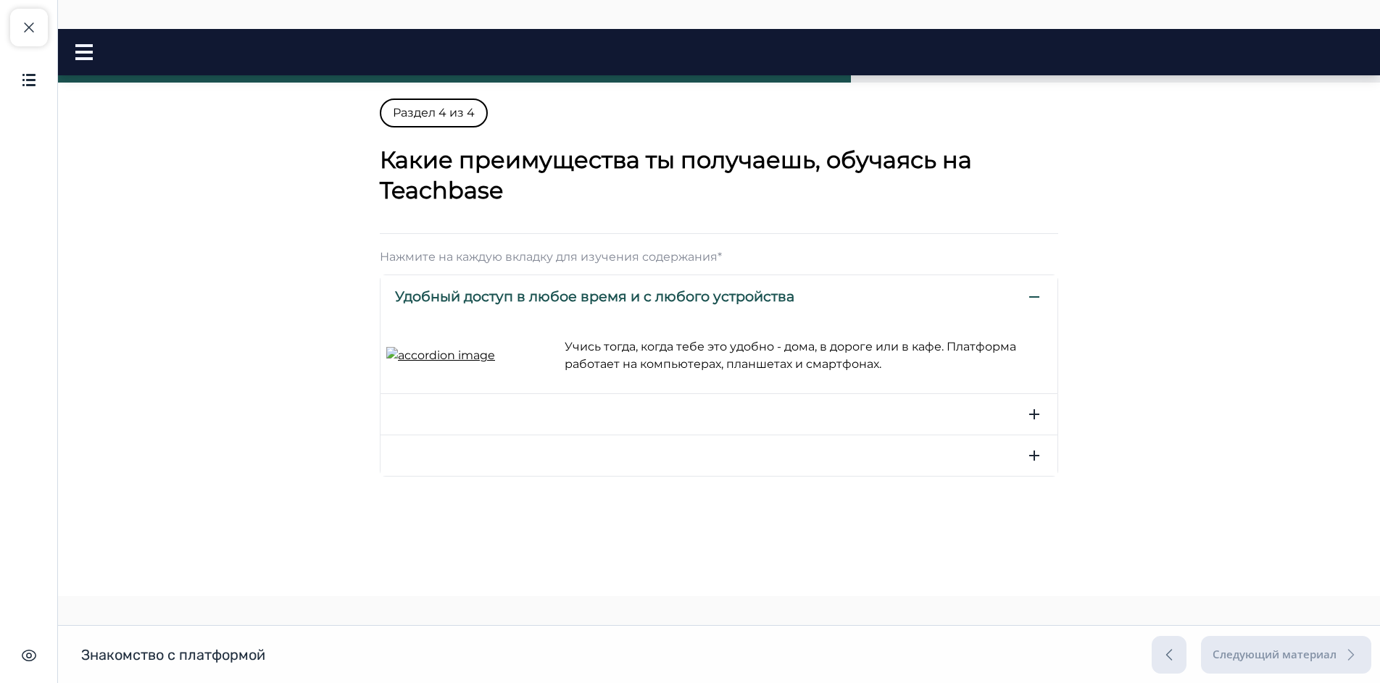
click at [1033, 301] on icon "button" at bounding box center [1033, 296] width 17 height 17
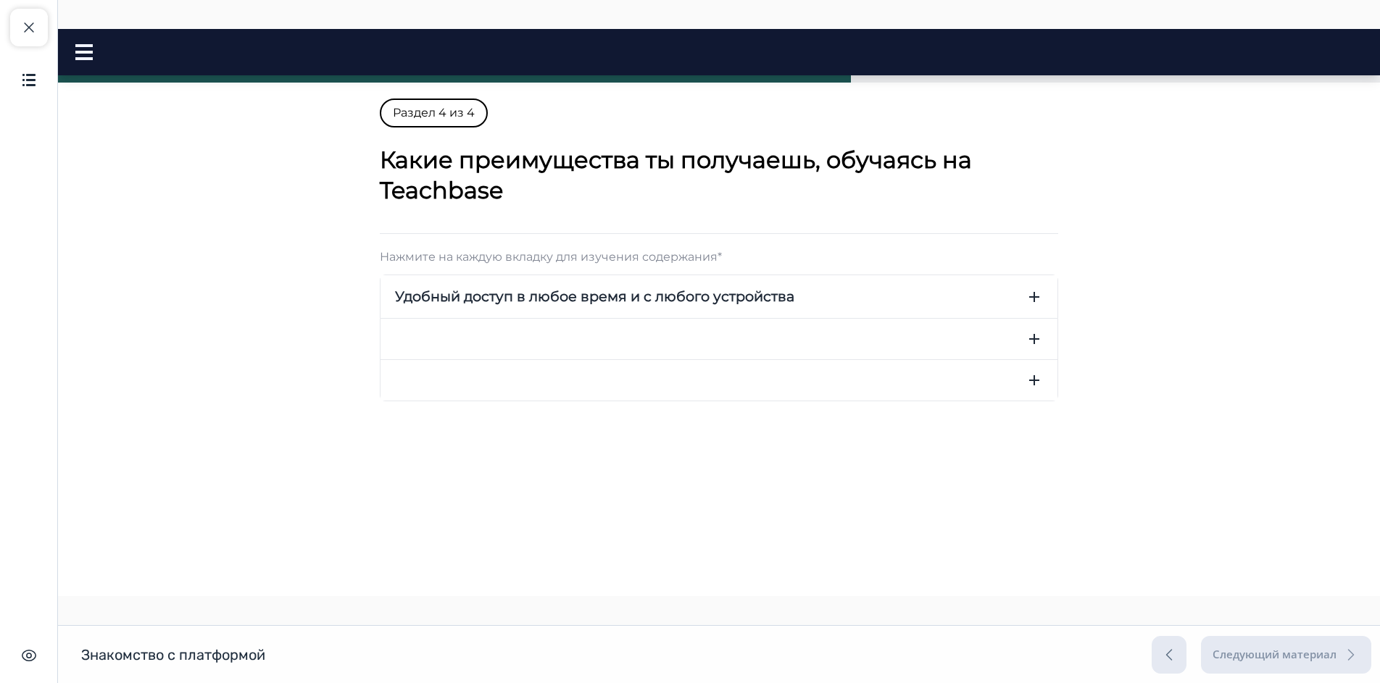
click at [1033, 331] on icon "button" at bounding box center [1033, 338] width 17 height 17
click at [1033, 343] on icon "button" at bounding box center [1033, 338] width 17 height 17
click at [1033, 376] on icon "button" at bounding box center [1034, 380] width 10 height 10
click at [1033, 385] on icon "button" at bounding box center [1033, 380] width 17 height 17
click at [33, 33] on span "button" at bounding box center [28, 27] width 17 height 17
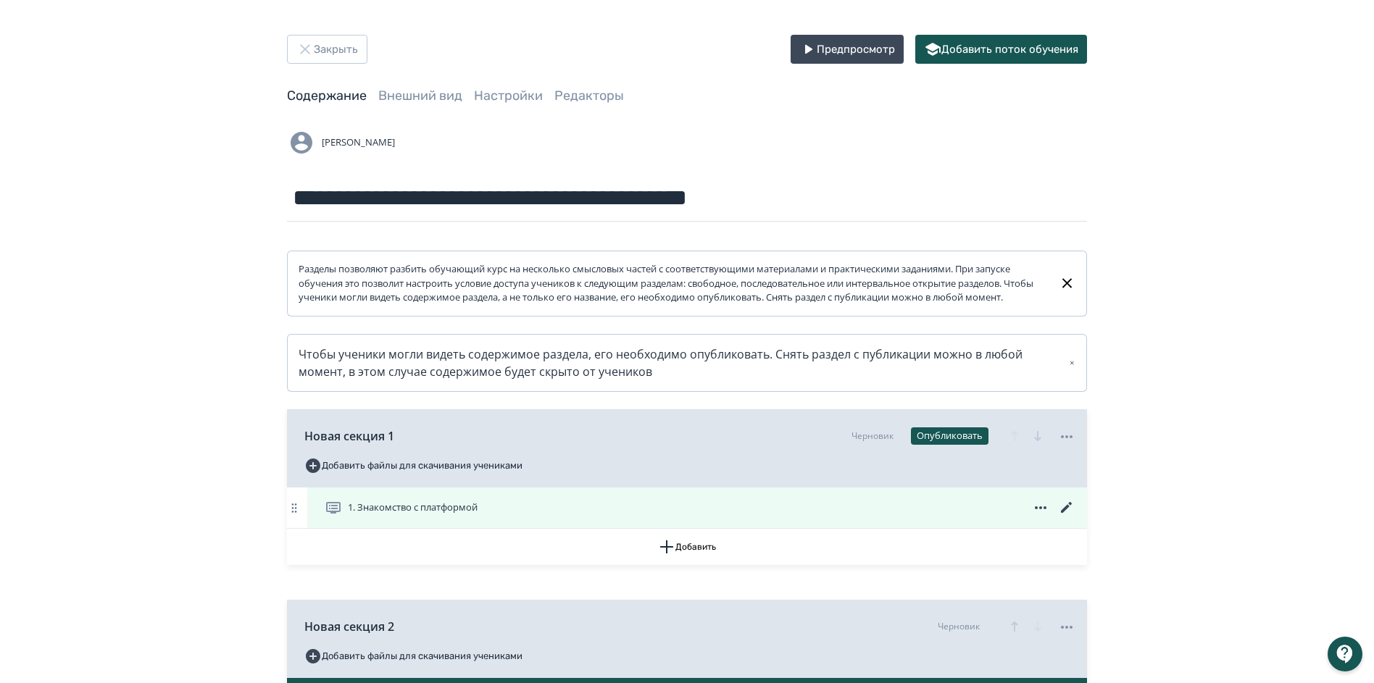
click at [1065, 517] on icon at bounding box center [1066, 507] width 17 height 17
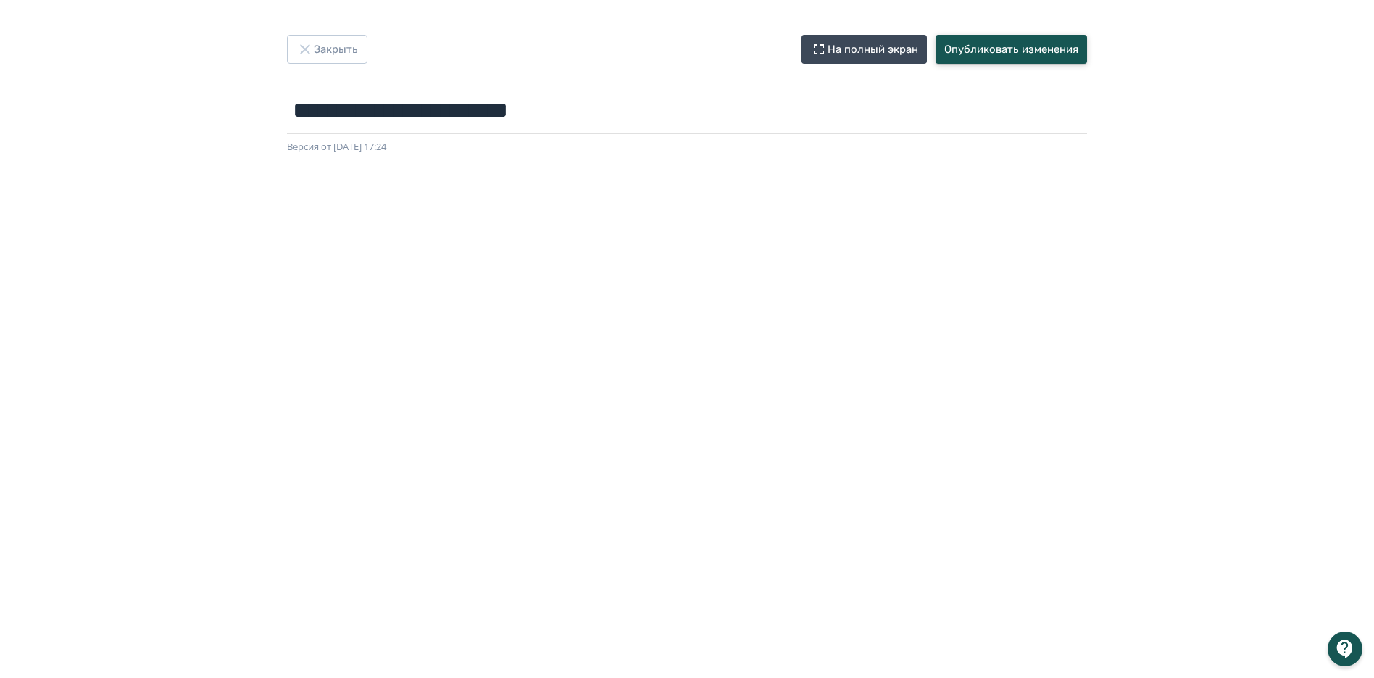
click at [1007, 52] on button "Опубликовать изменения" at bounding box center [1011, 49] width 151 height 29
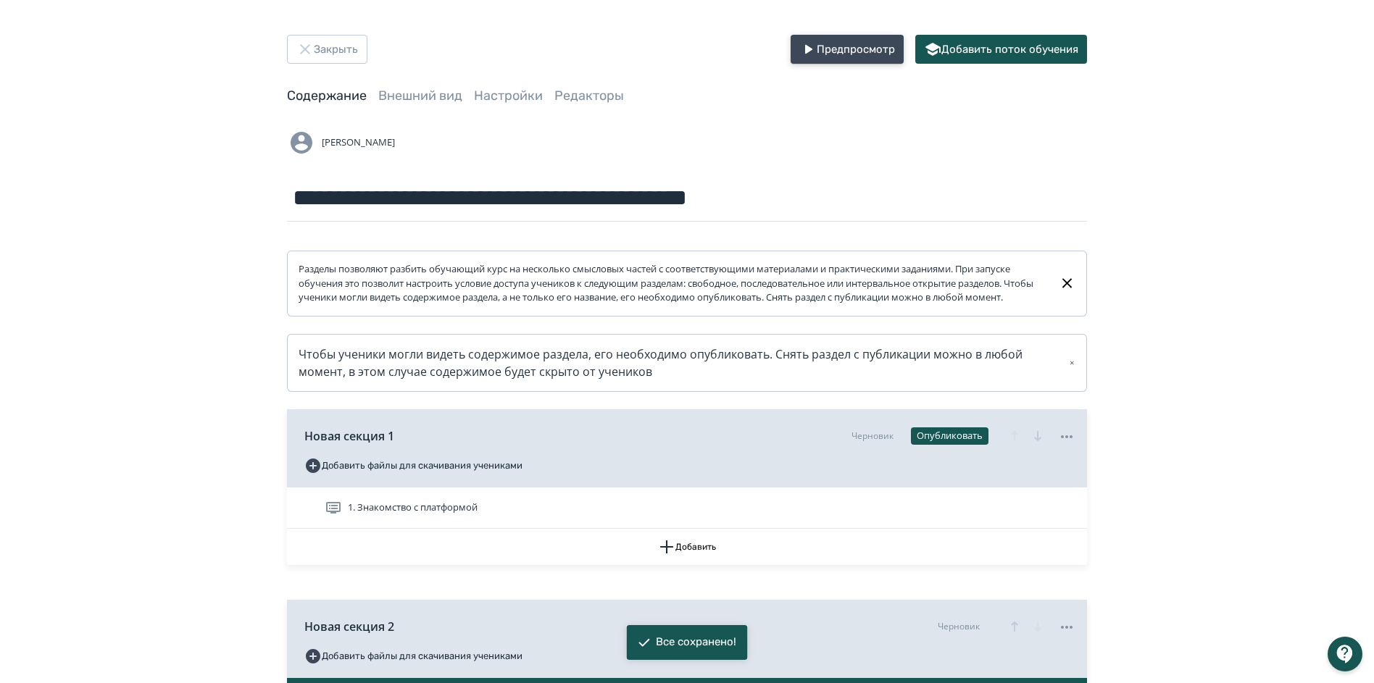
click at [849, 44] on button "Предпросмотр" at bounding box center [847, 49] width 113 height 29
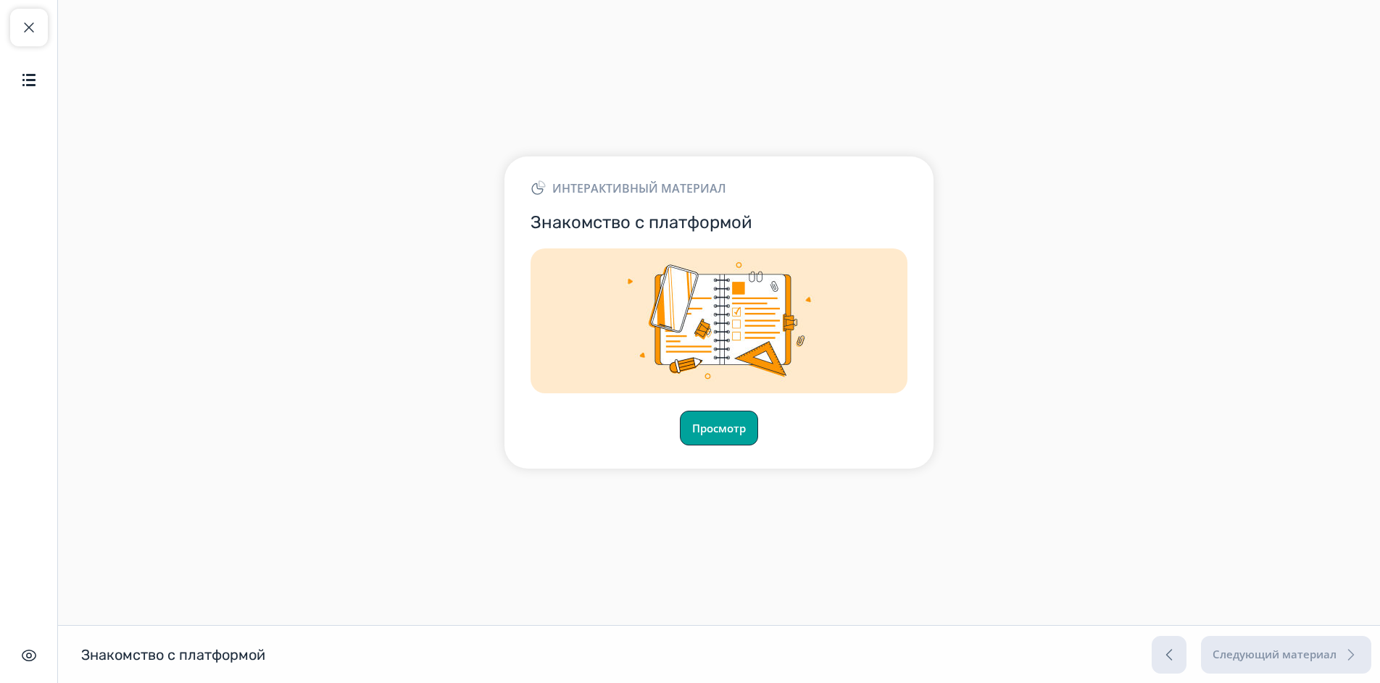
click at [717, 430] on button "Просмотр" at bounding box center [719, 428] width 78 height 35
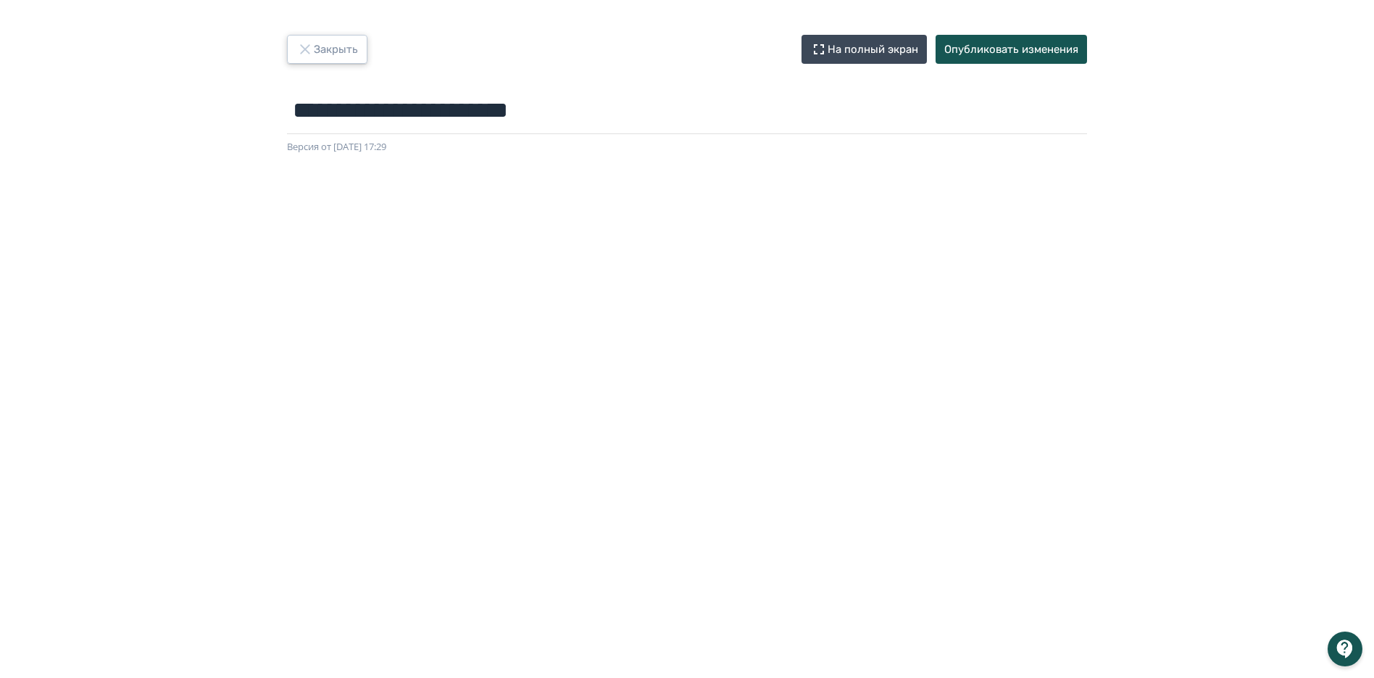
drag, startPoint x: 339, startPoint y: 38, endPoint x: 338, endPoint y: 46, distance: 8.0
click at [339, 39] on button "Закрыть" at bounding box center [327, 49] width 80 height 29
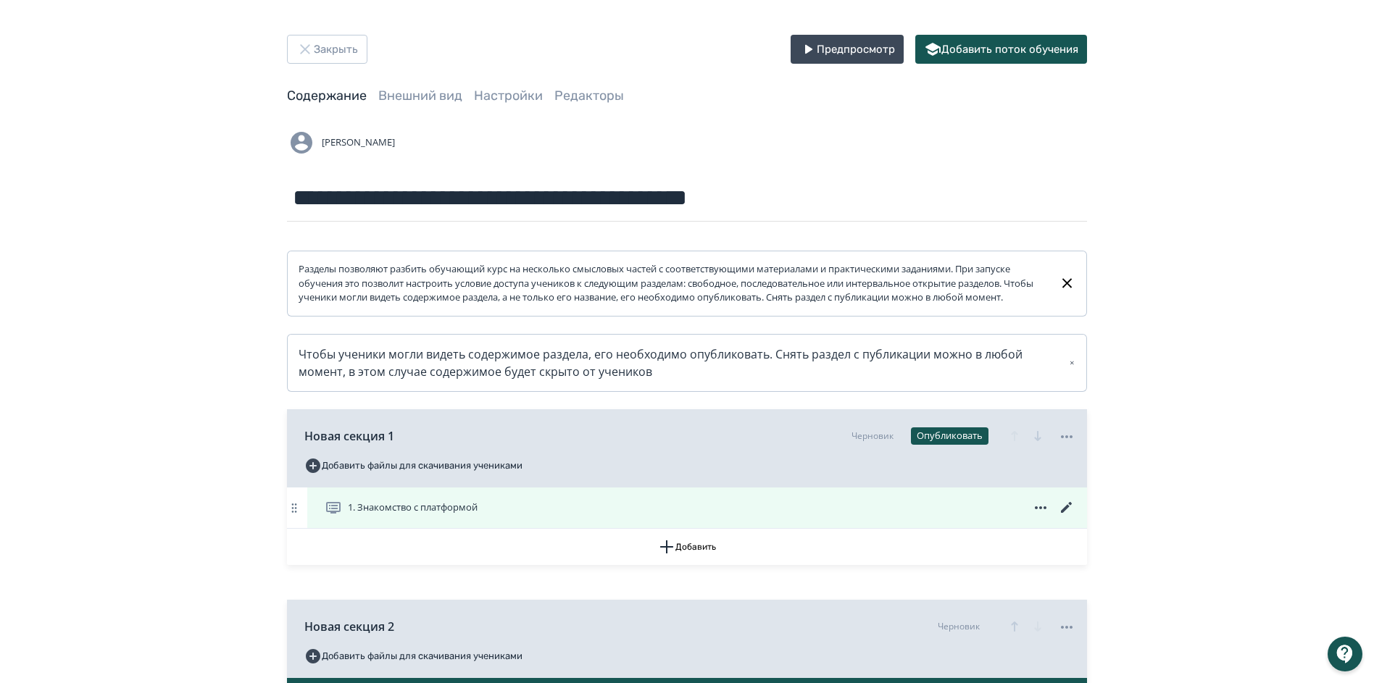
click at [1068, 517] on icon at bounding box center [1066, 507] width 17 height 17
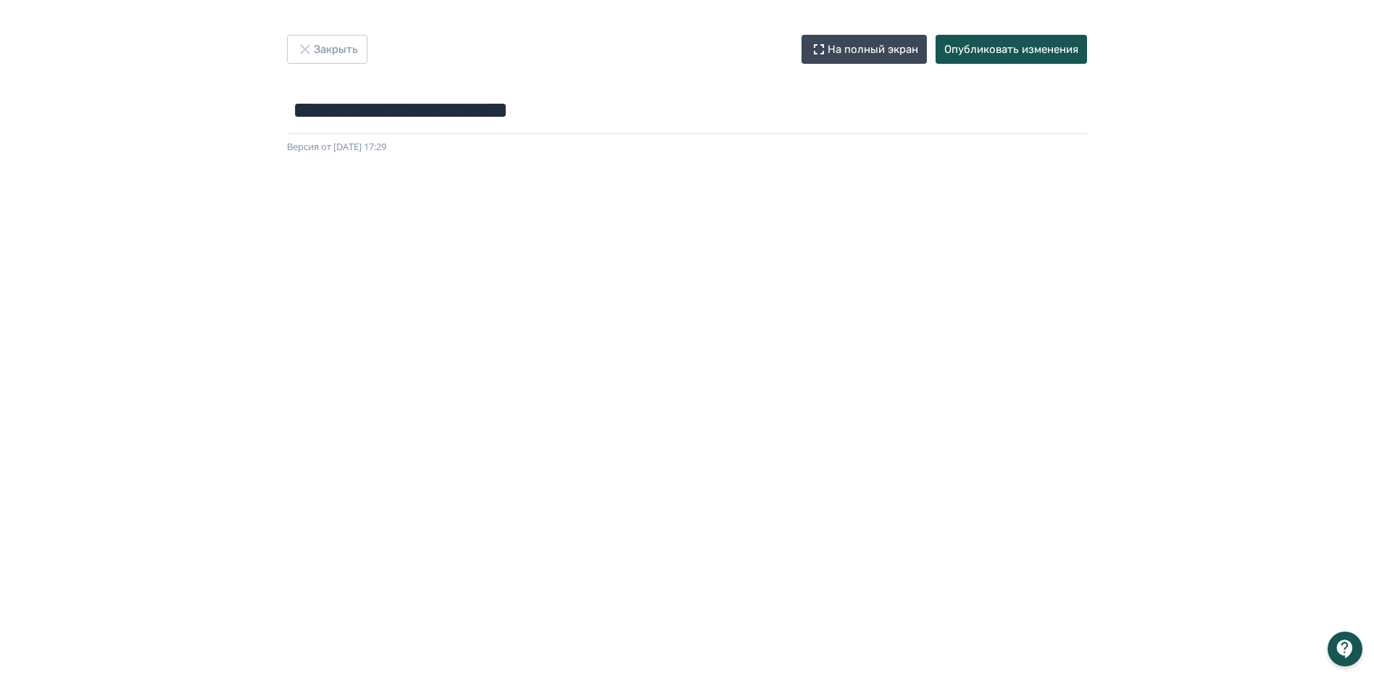
scroll to position [158, 0]
click at [316, 54] on button "Закрыть" at bounding box center [327, 49] width 80 height 29
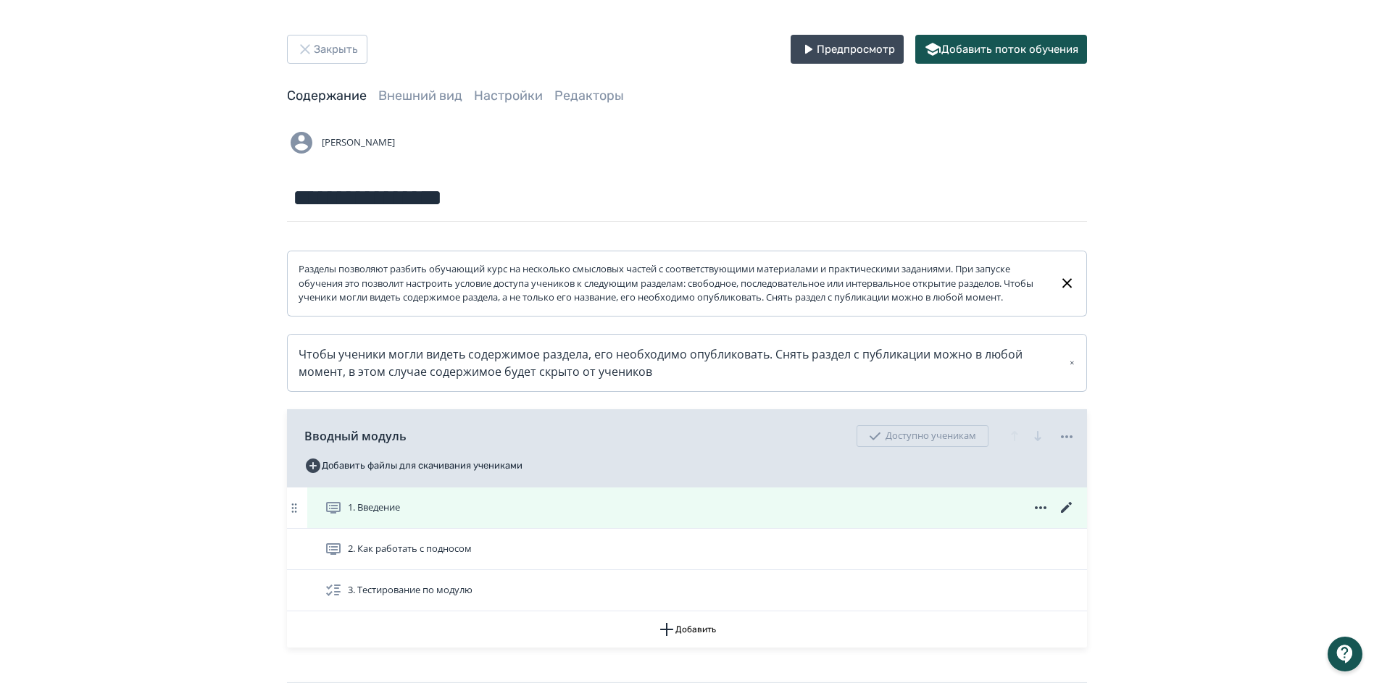
click at [1067, 517] on icon at bounding box center [1066, 507] width 17 height 17
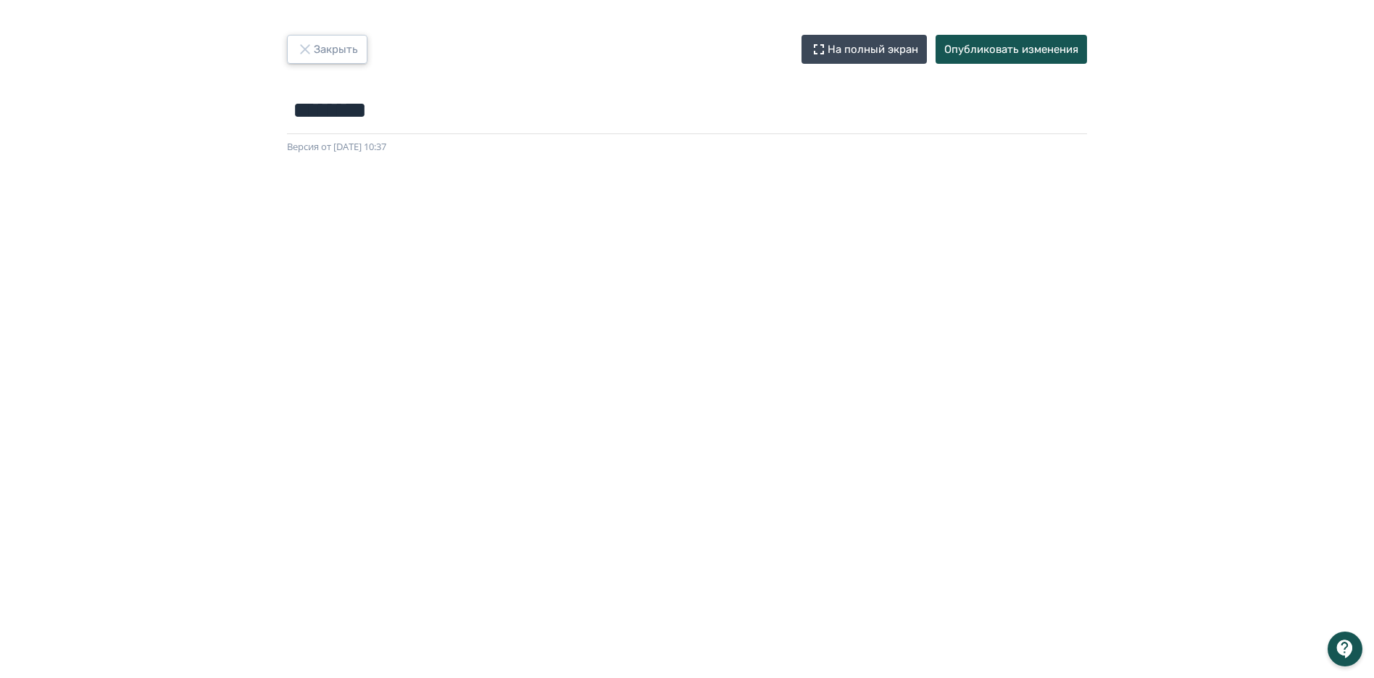
click at [341, 51] on button "Закрыть" at bounding box center [327, 49] width 80 height 29
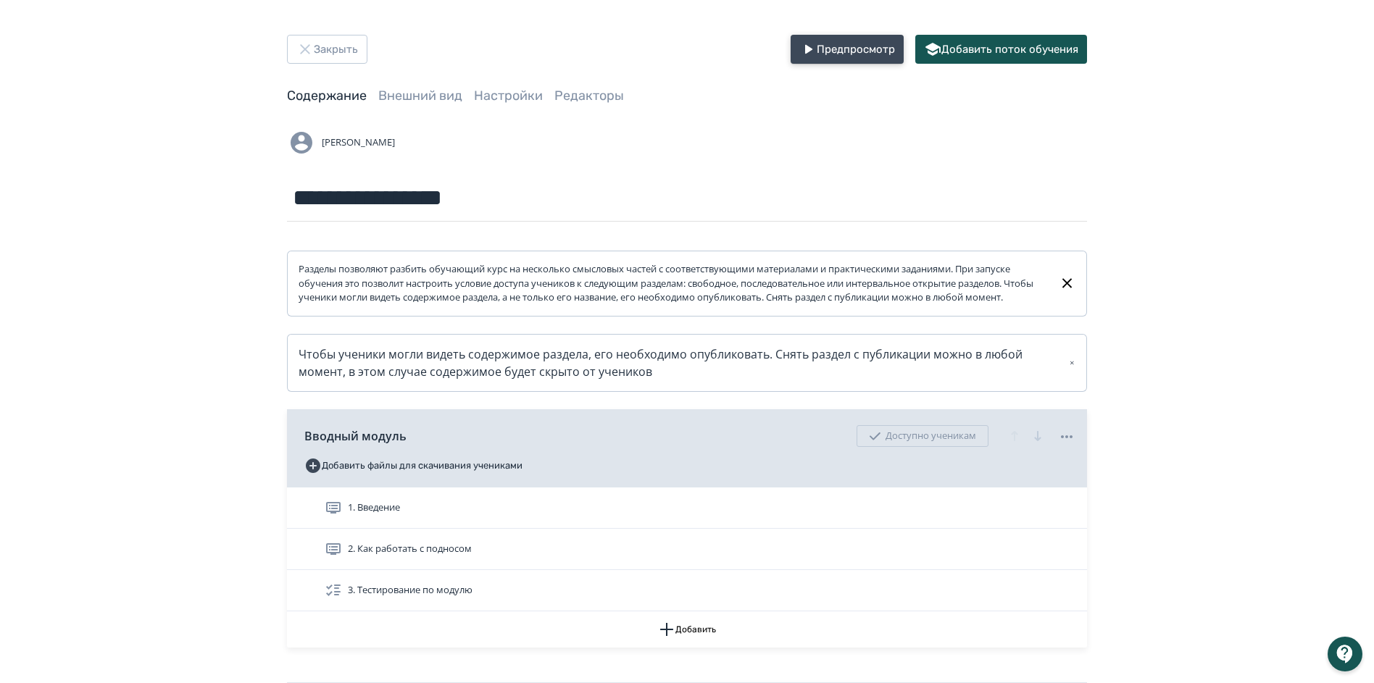
click at [829, 46] on button "Предпросмотр" at bounding box center [847, 49] width 113 height 29
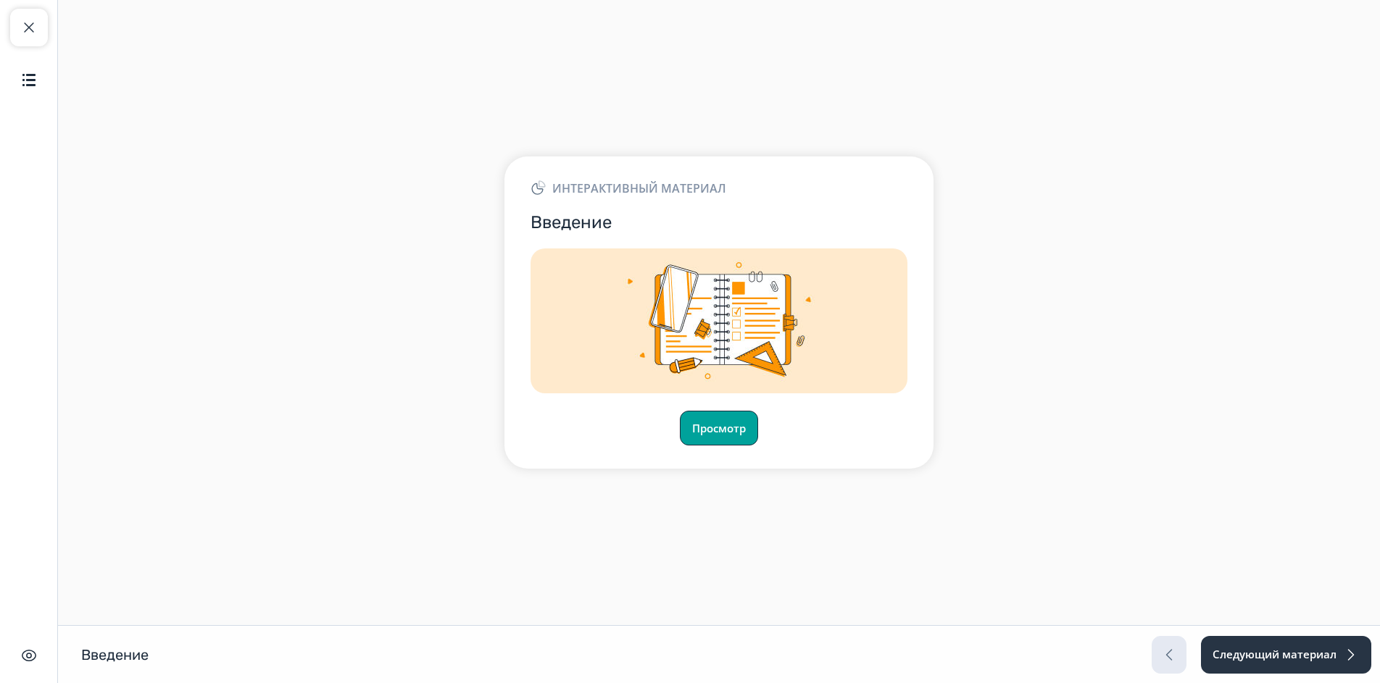
click at [715, 430] on button "Просмотр" at bounding box center [719, 428] width 78 height 35
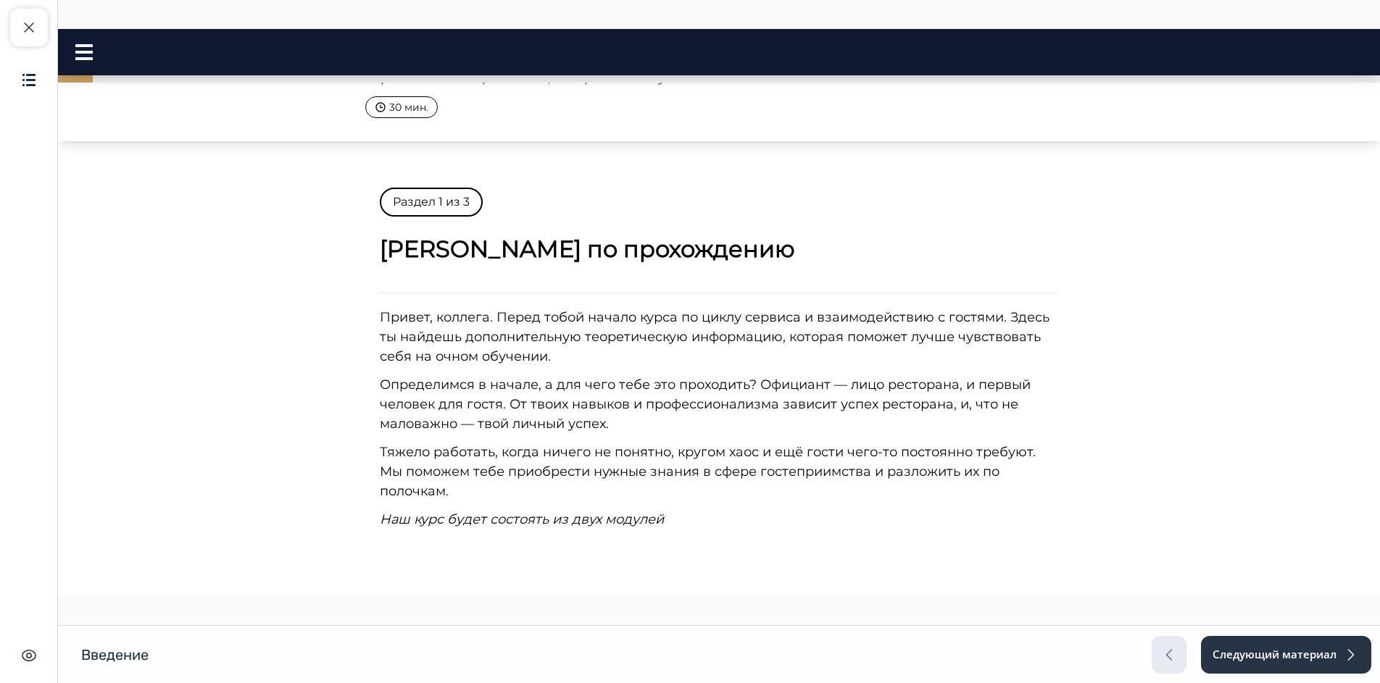
scroll to position [362, 0]
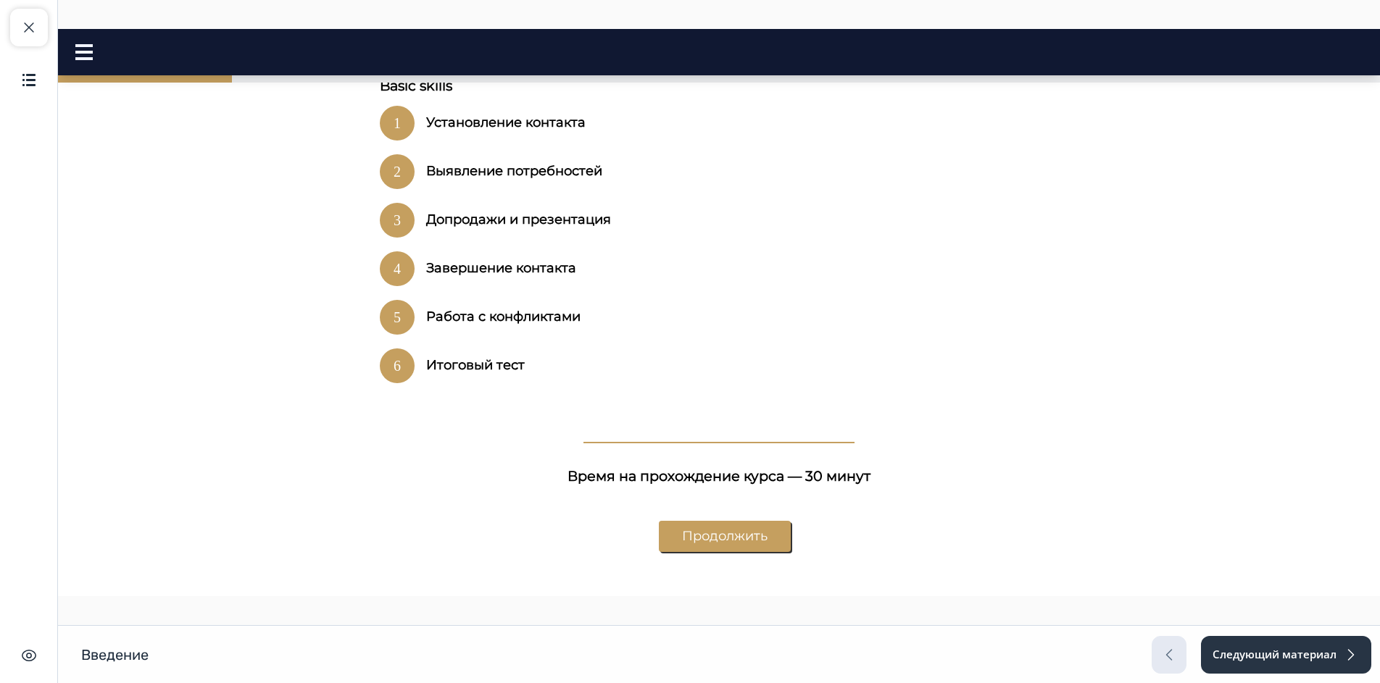
click at [706, 521] on button "Продолжить" at bounding box center [725, 536] width 132 height 31
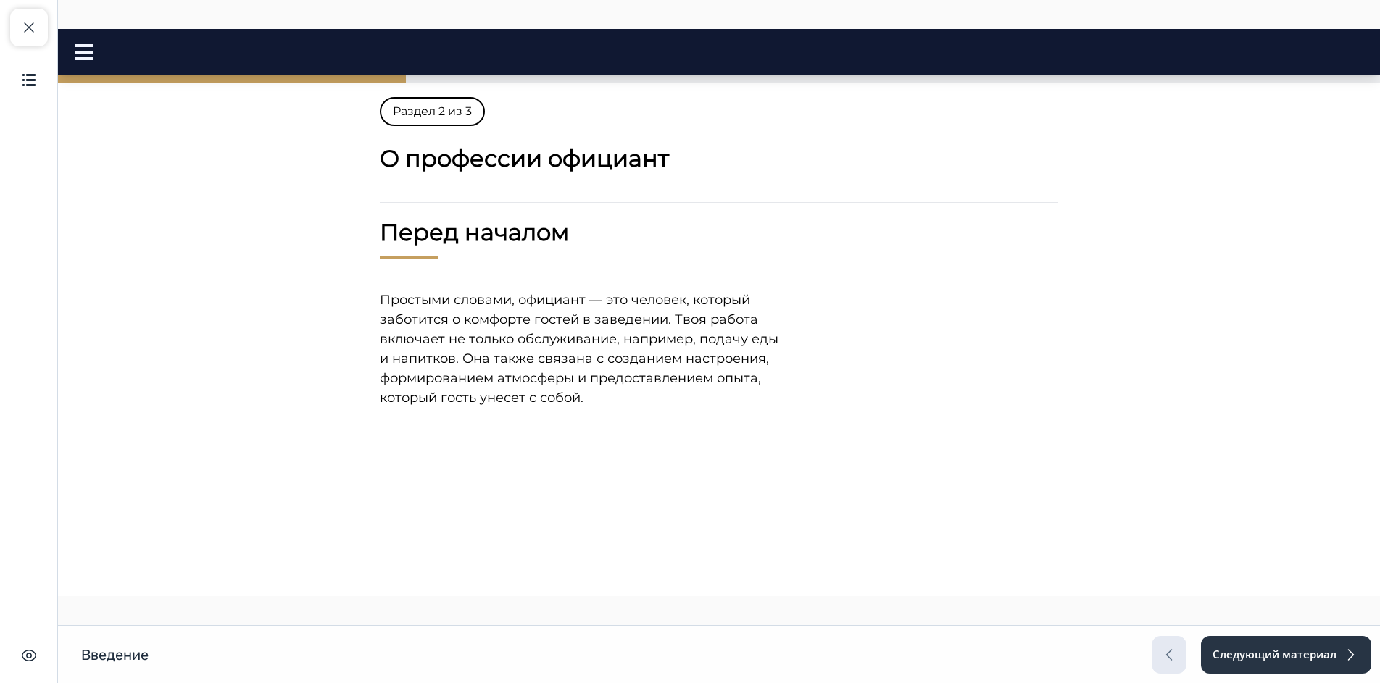
scroll to position [0, 0]
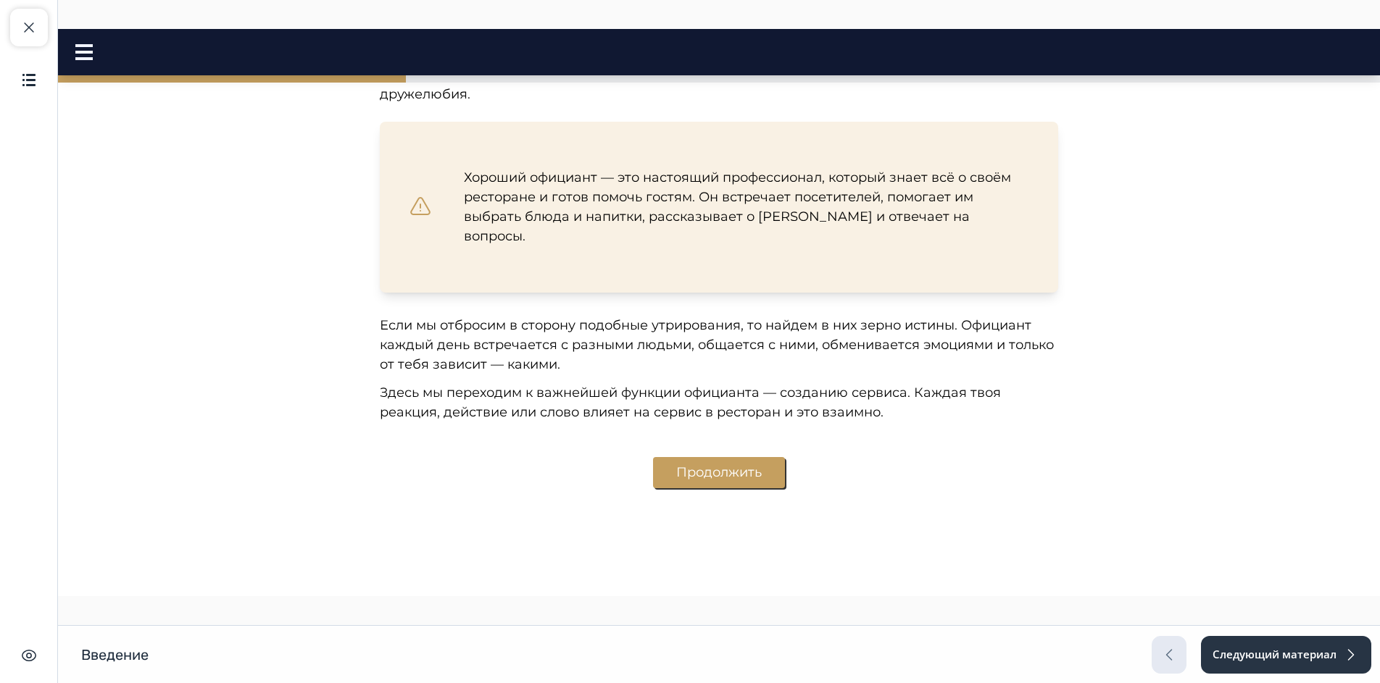
click at [703, 457] on button "Продолжить" at bounding box center [719, 472] width 132 height 31
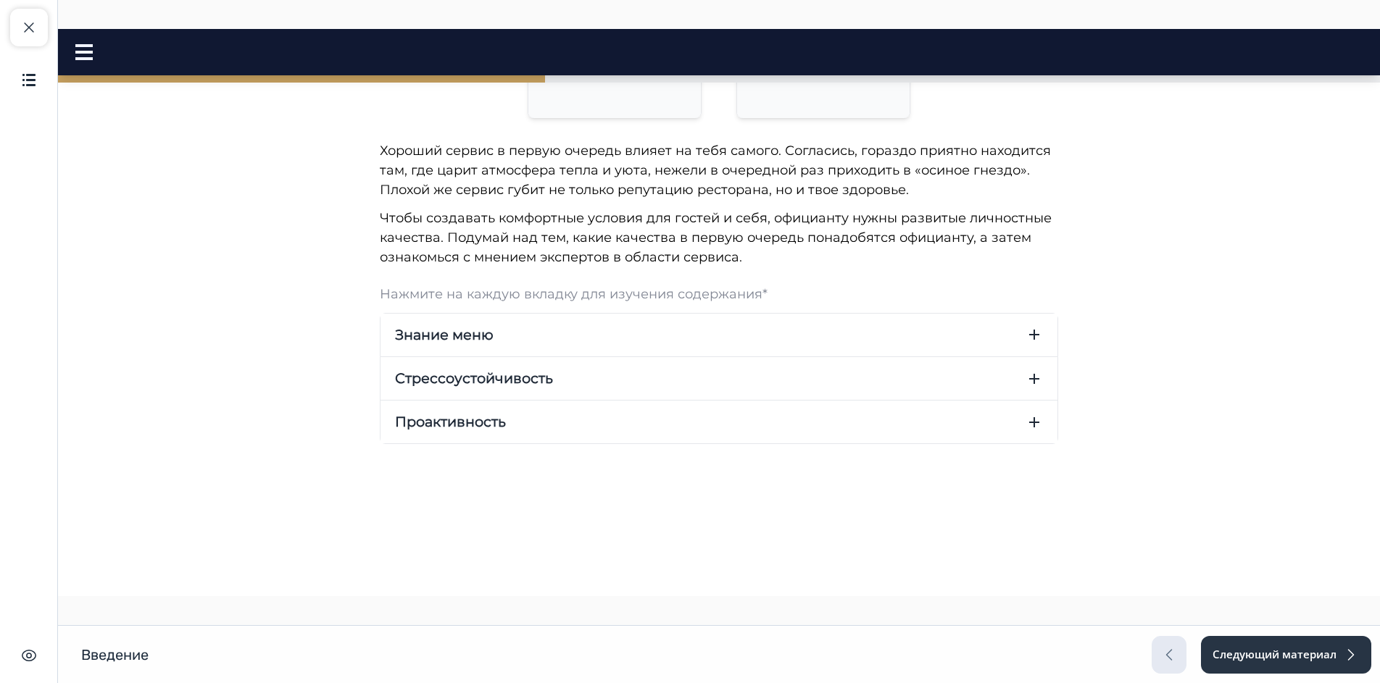
scroll to position [1312, 0]
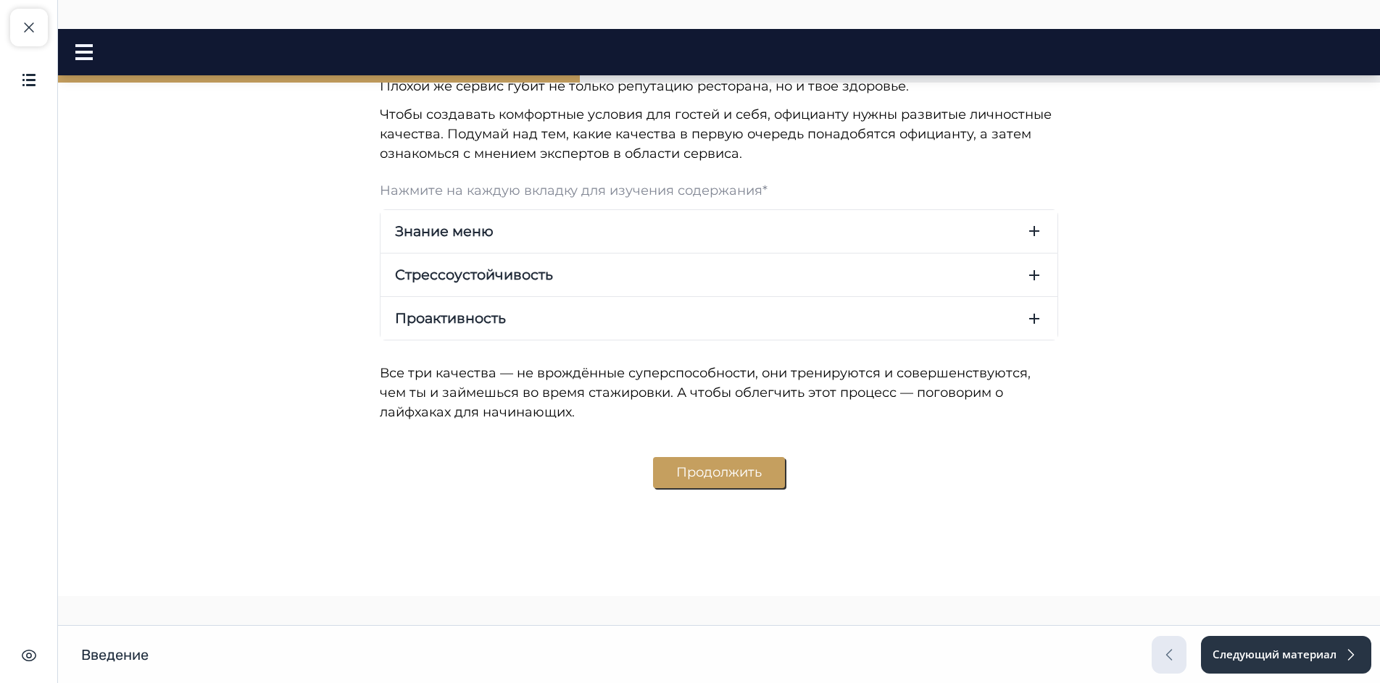
click at [730, 460] on button "Продолжить" at bounding box center [719, 472] width 132 height 31
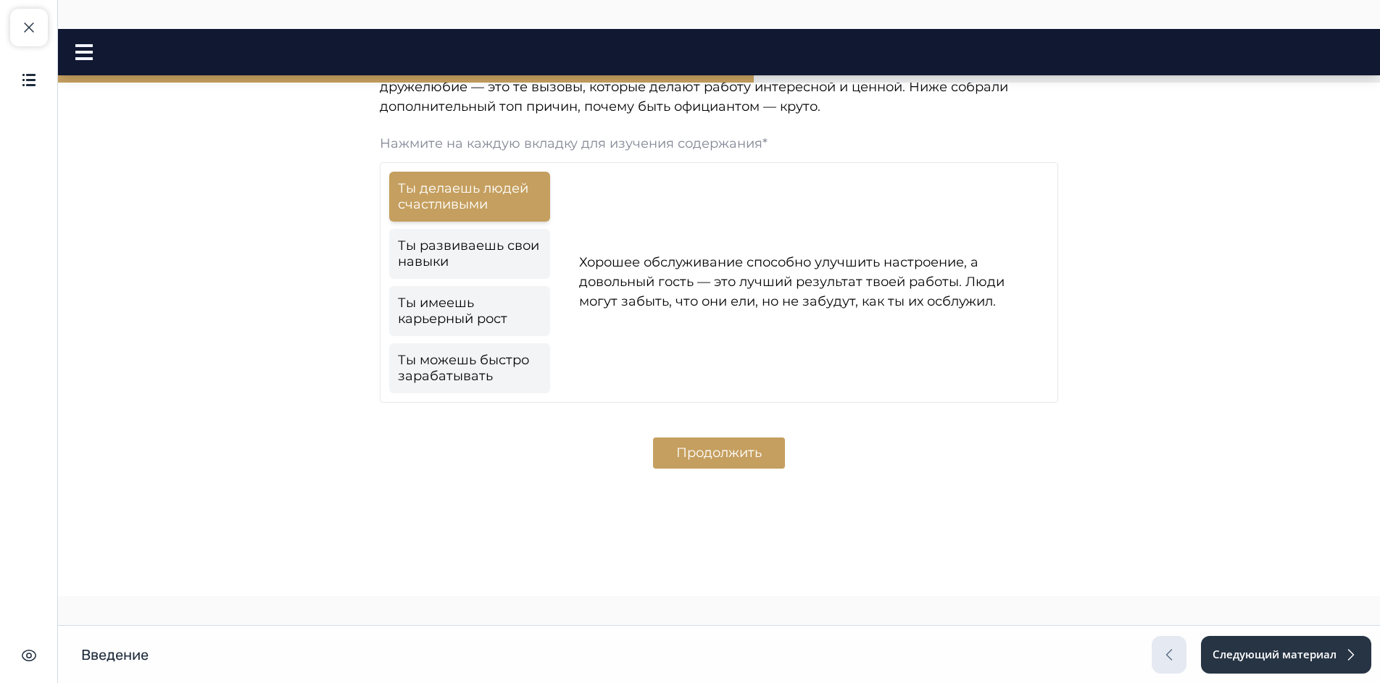
scroll to position [1962, 0]
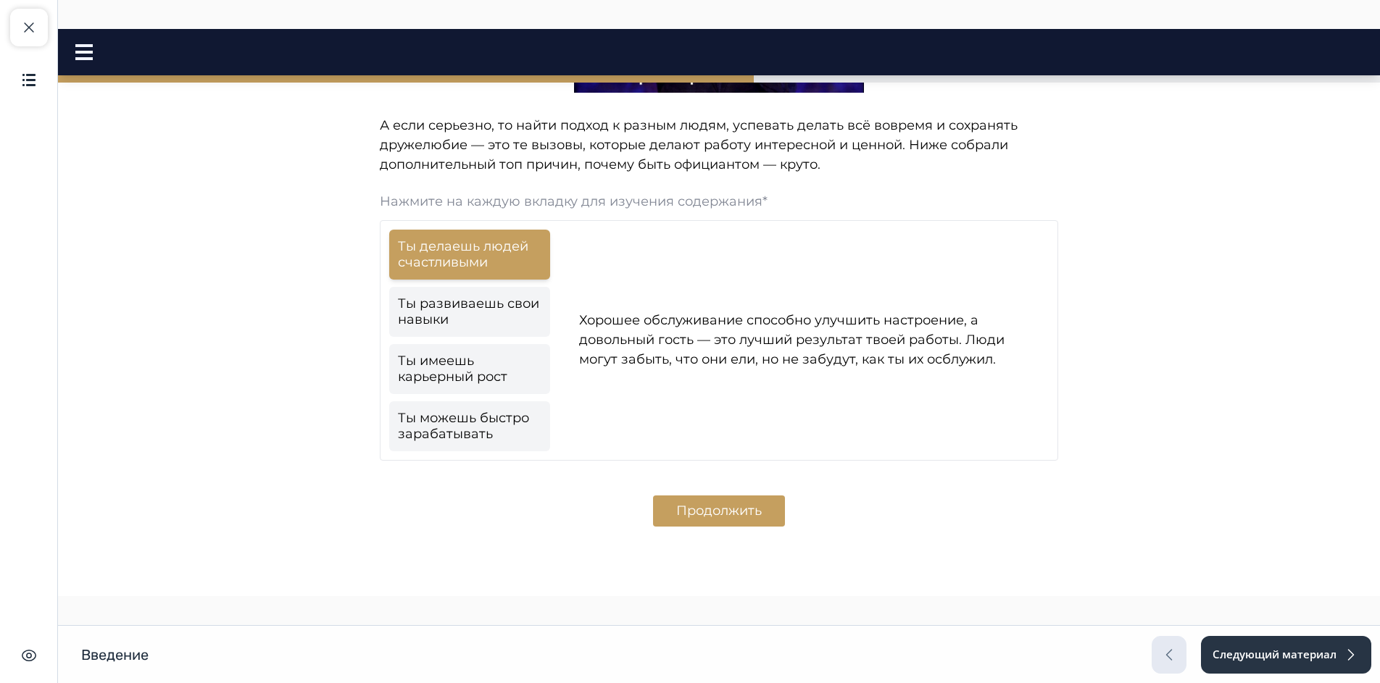
click at [457, 301] on link "Ты развиваешь свои навыки" at bounding box center [469, 312] width 161 height 50
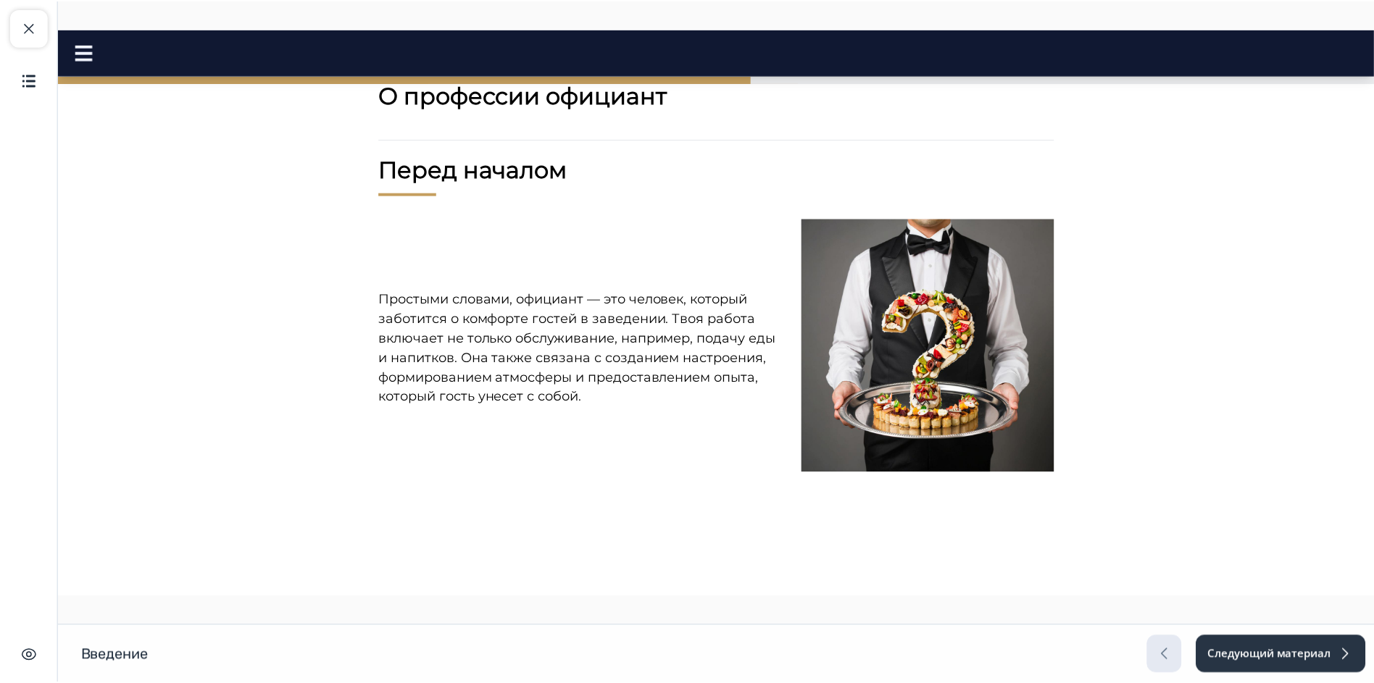
scroll to position [0, 0]
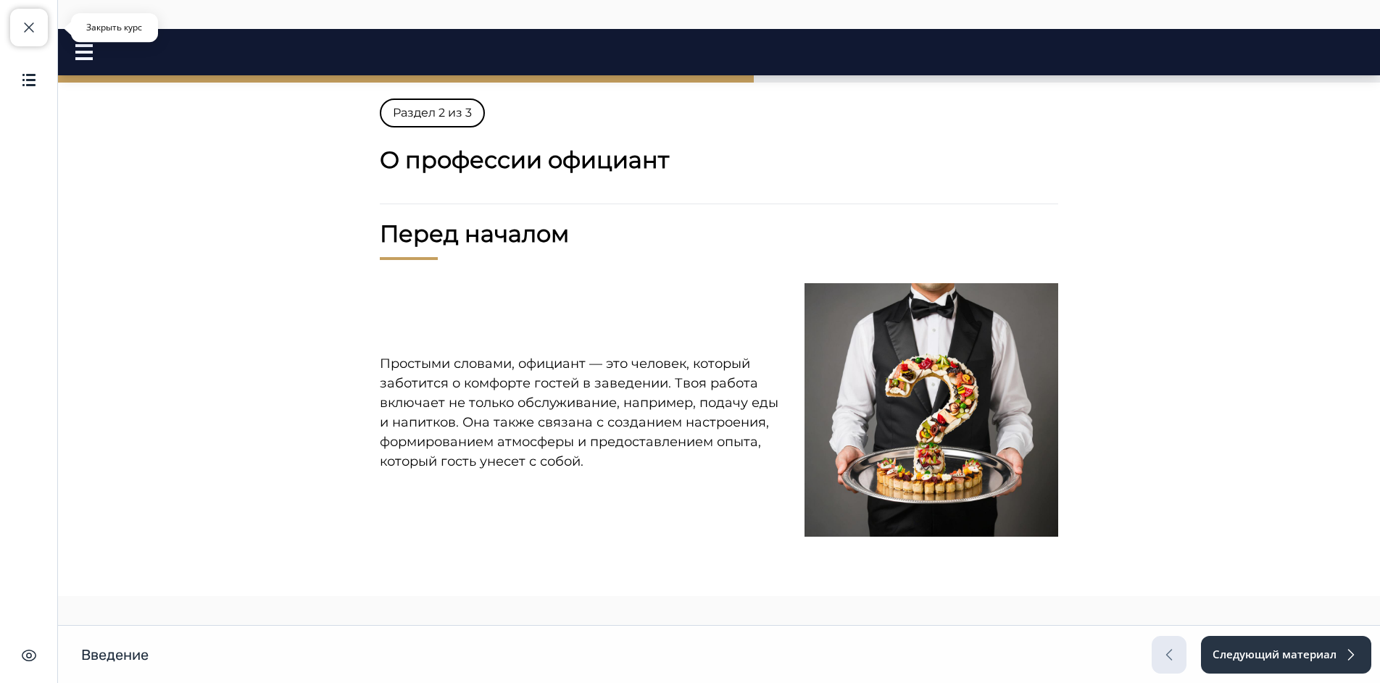
click at [38, 22] on button "Закрыть курс" at bounding box center [29, 28] width 38 height 38
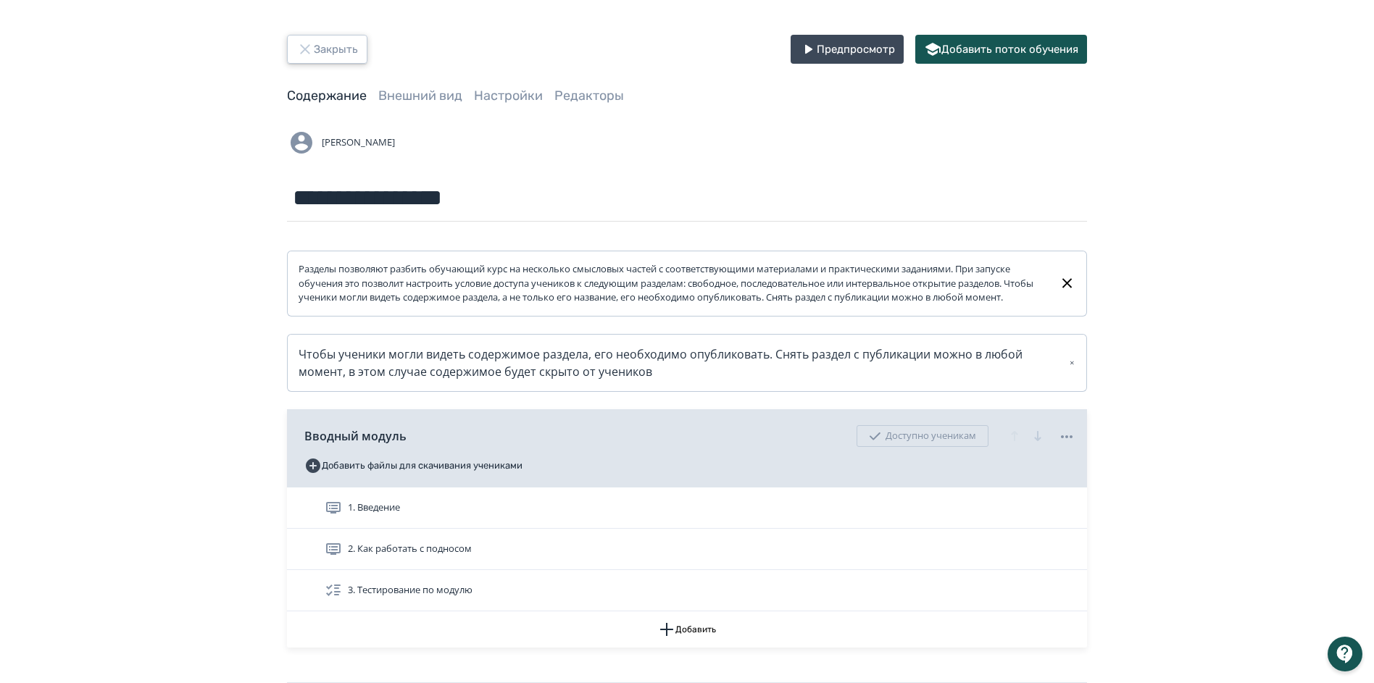
click at [322, 60] on button "Закрыть" at bounding box center [327, 49] width 80 height 29
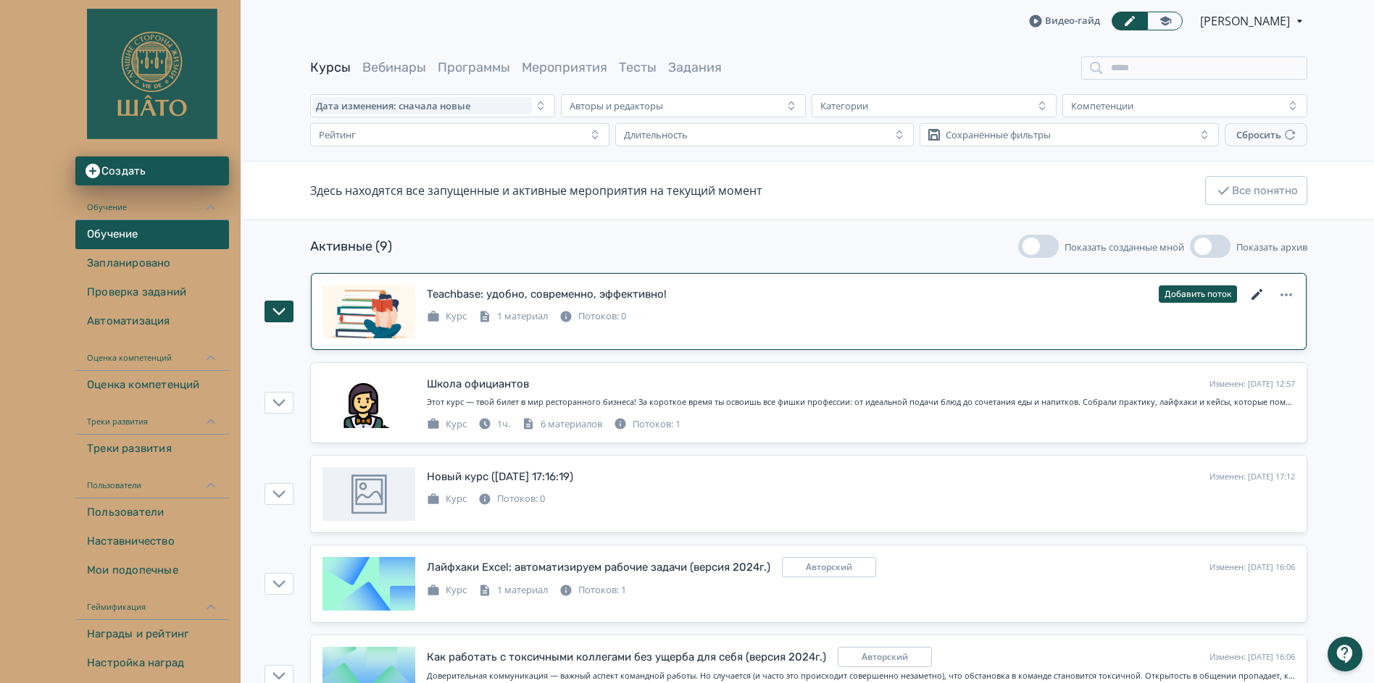
click at [1261, 296] on icon at bounding box center [1257, 294] width 17 height 17
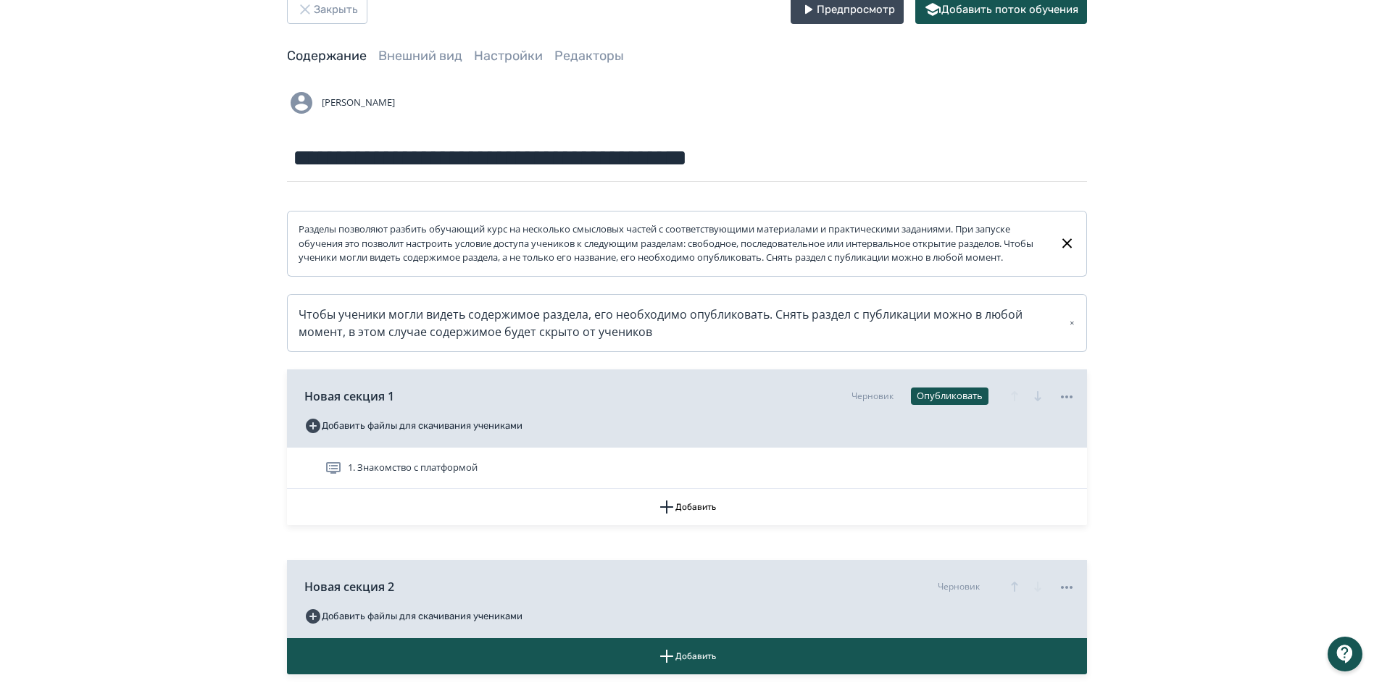
scroll to position [72, 0]
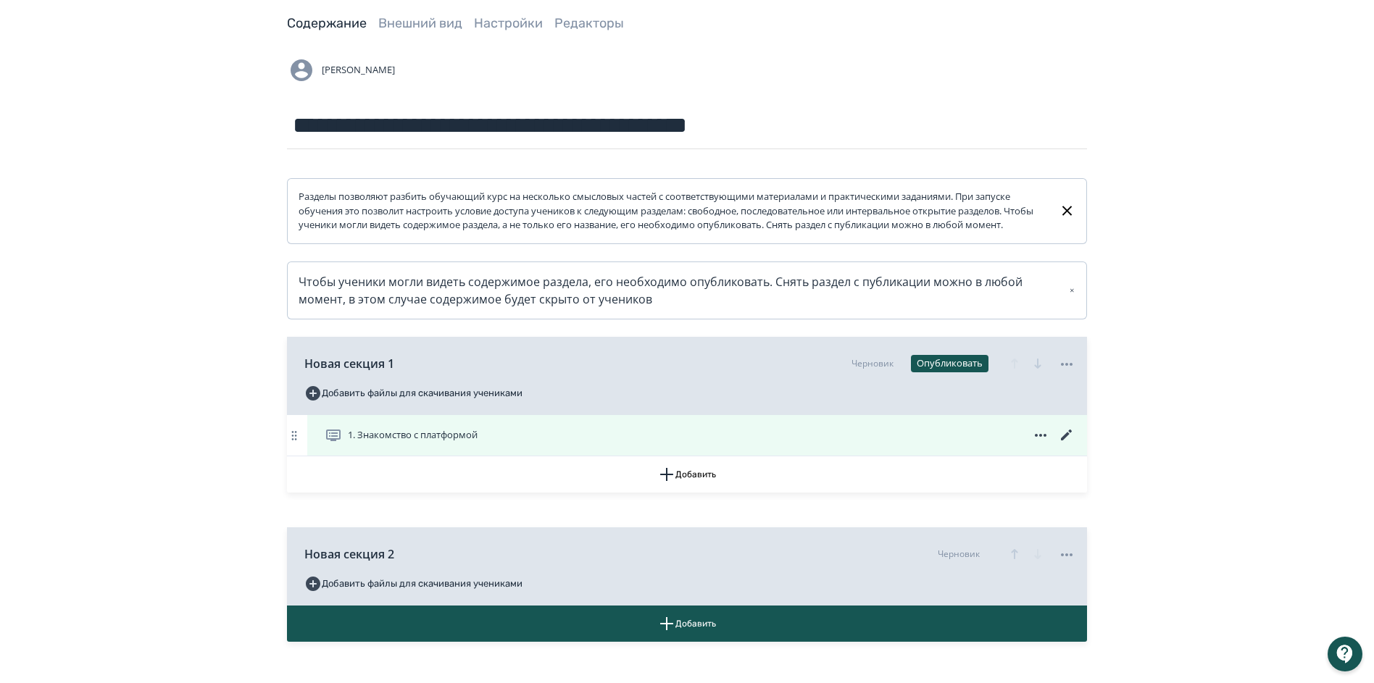
click at [1067, 444] on icon at bounding box center [1066, 435] width 17 height 17
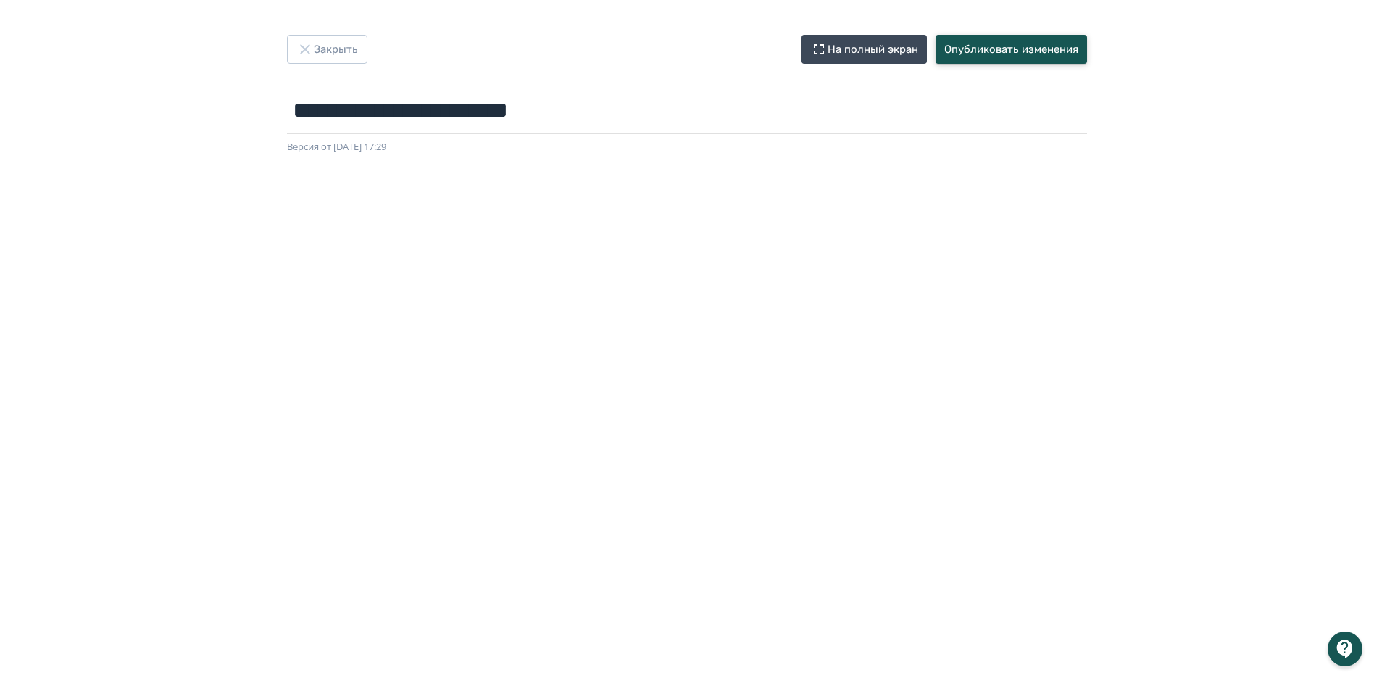
click at [1003, 43] on button "Опубликовать изменения" at bounding box center [1011, 49] width 151 height 29
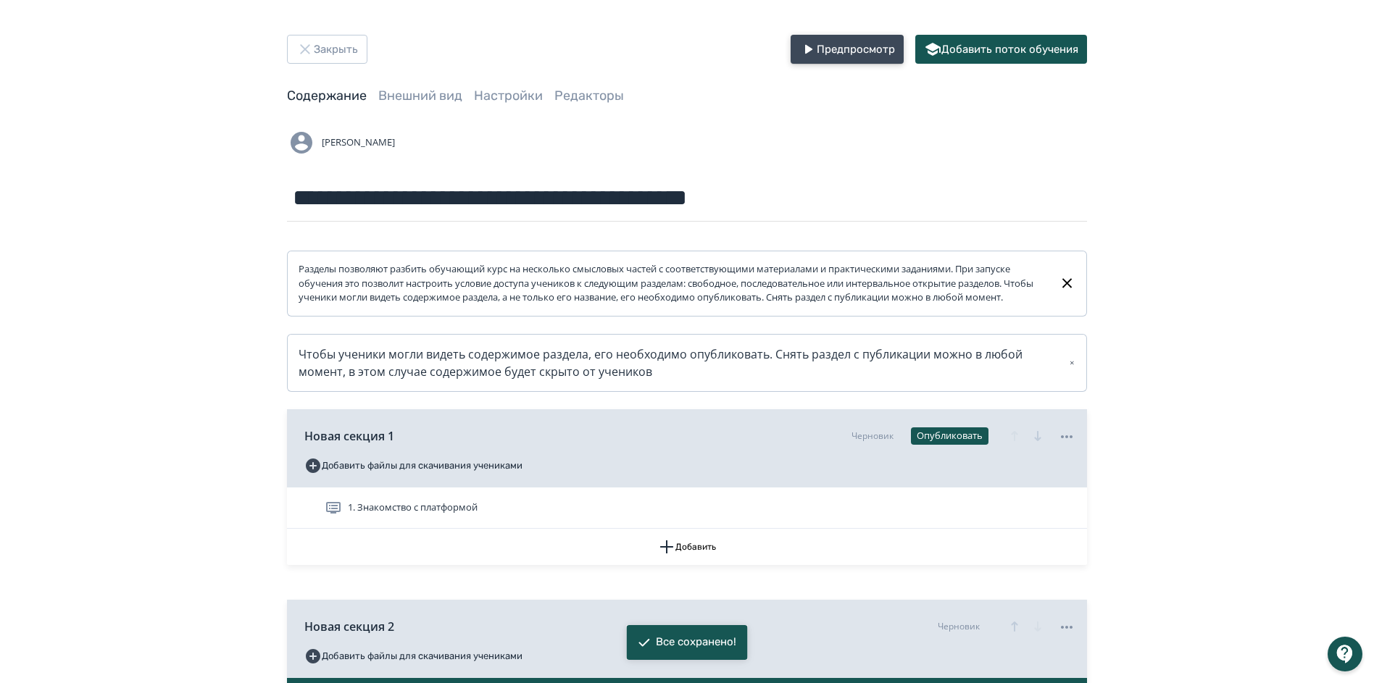
click at [846, 49] on button "Предпросмотр" at bounding box center [847, 49] width 113 height 29
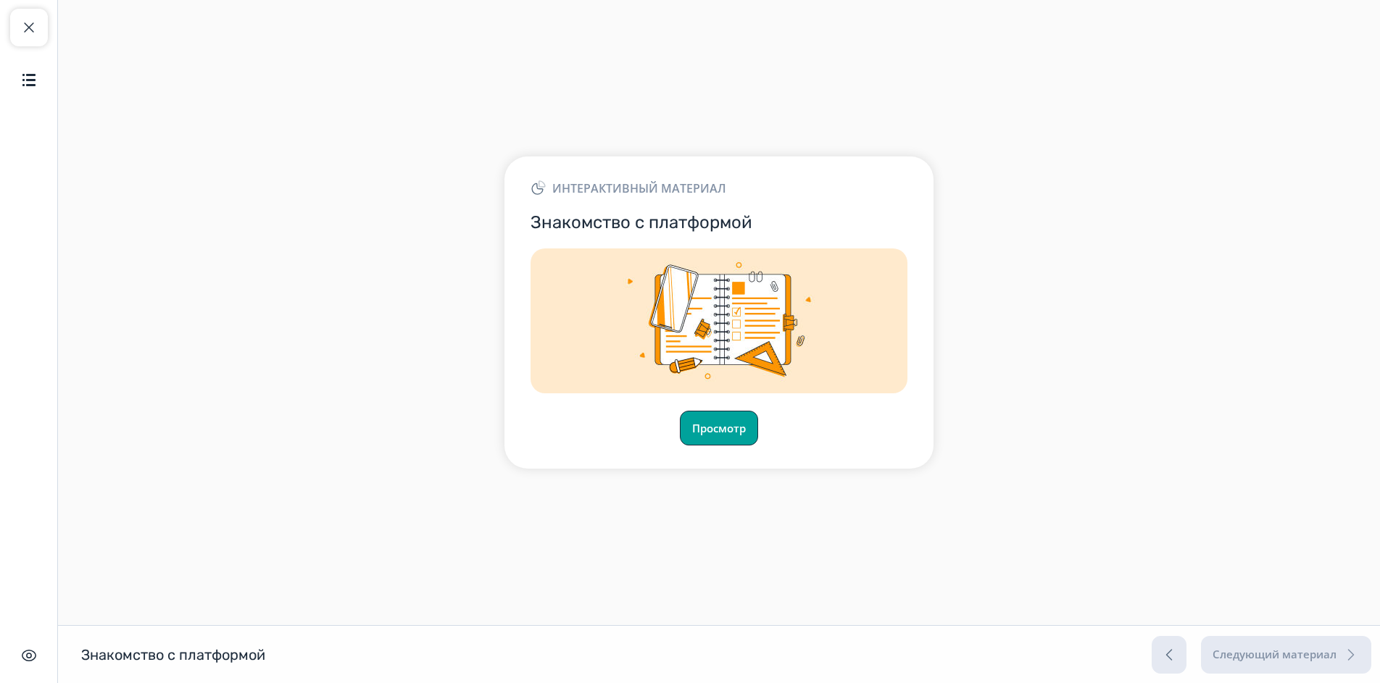
click at [707, 443] on button "Просмотр" at bounding box center [719, 428] width 78 height 35
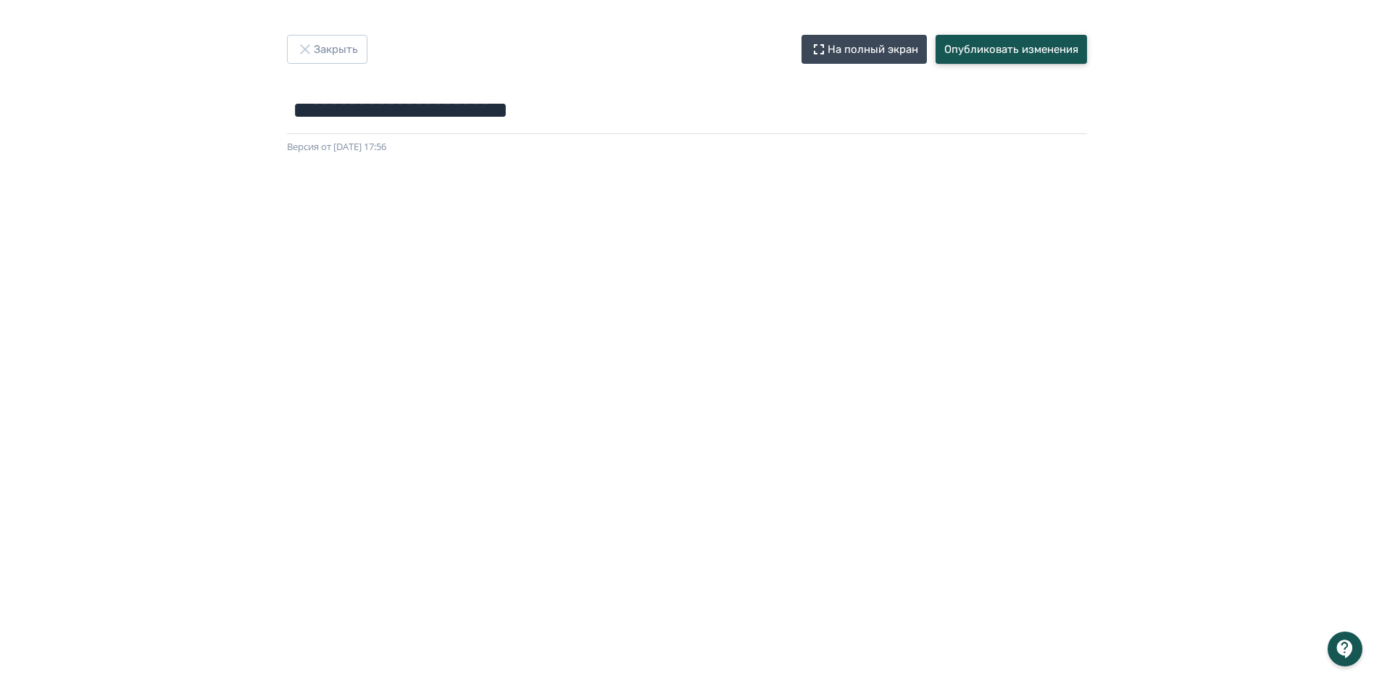
click at [967, 48] on button "Опубликовать изменения" at bounding box center [1011, 49] width 151 height 29
